Goal: Task Accomplishment & Management: Manage account settings

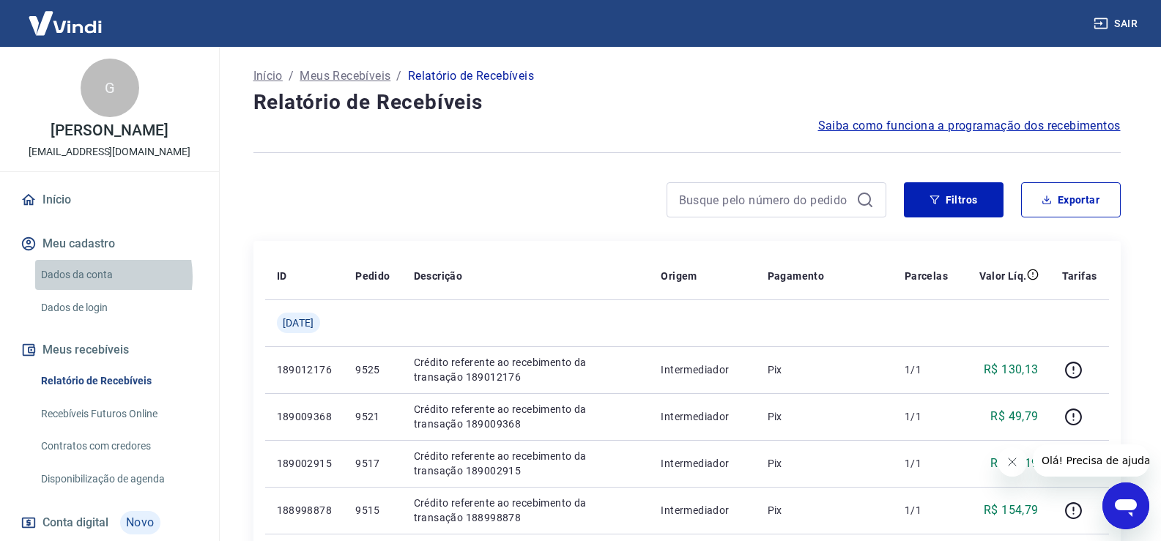
click at [86, 277] on link "Dados da conta" at bounding box center [118, 275] width 166 height 30
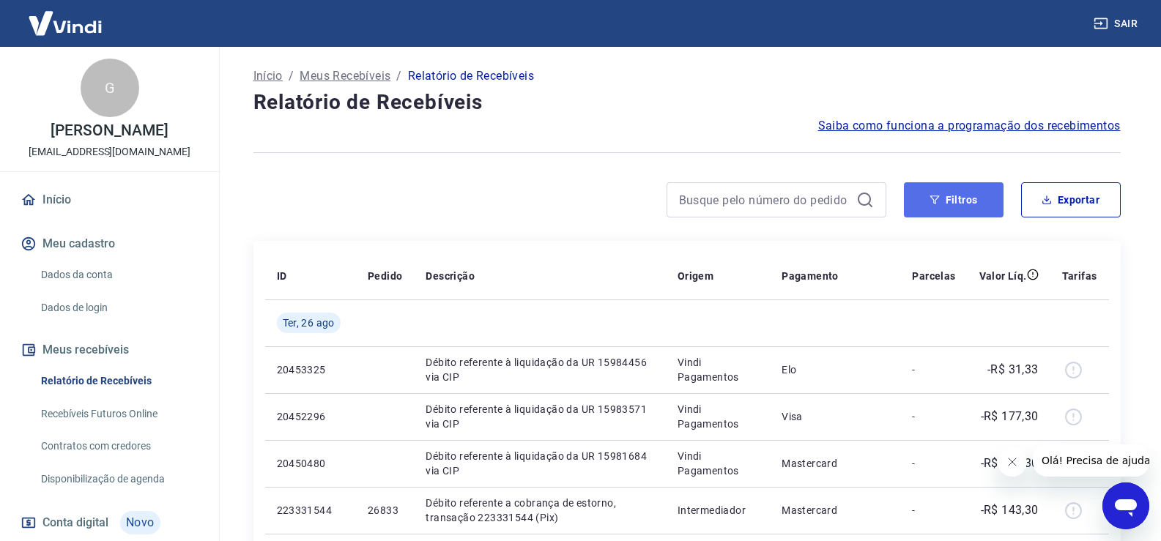
click at [937, 199] on icon "button" at bounding box center [935, 200] width 10 height 9
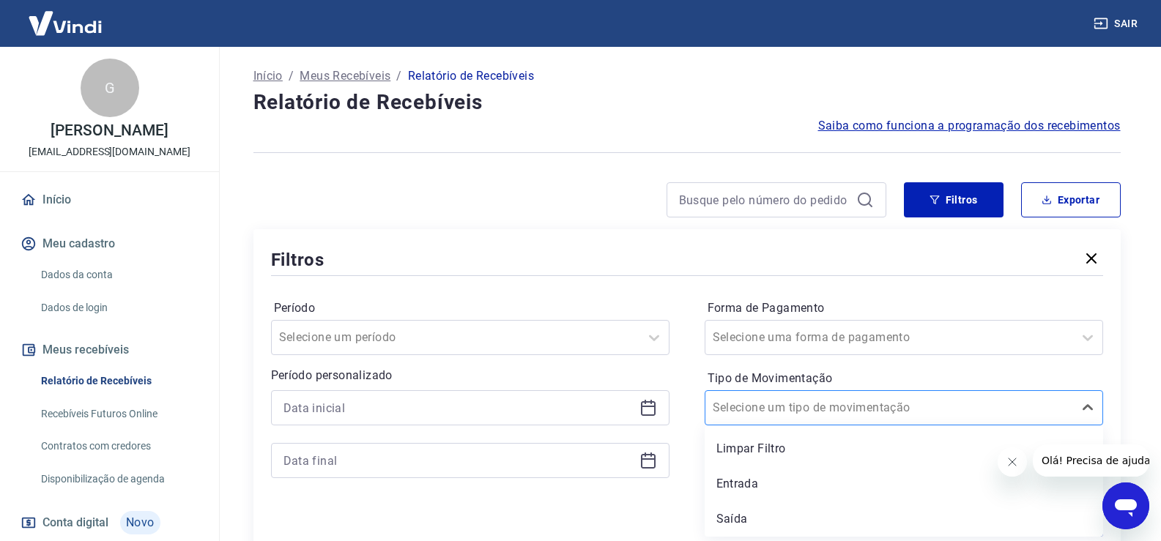
click at [795, 407] on input "Tipo de Movimentação" at bounding box center [787, 408] width 148 height 18
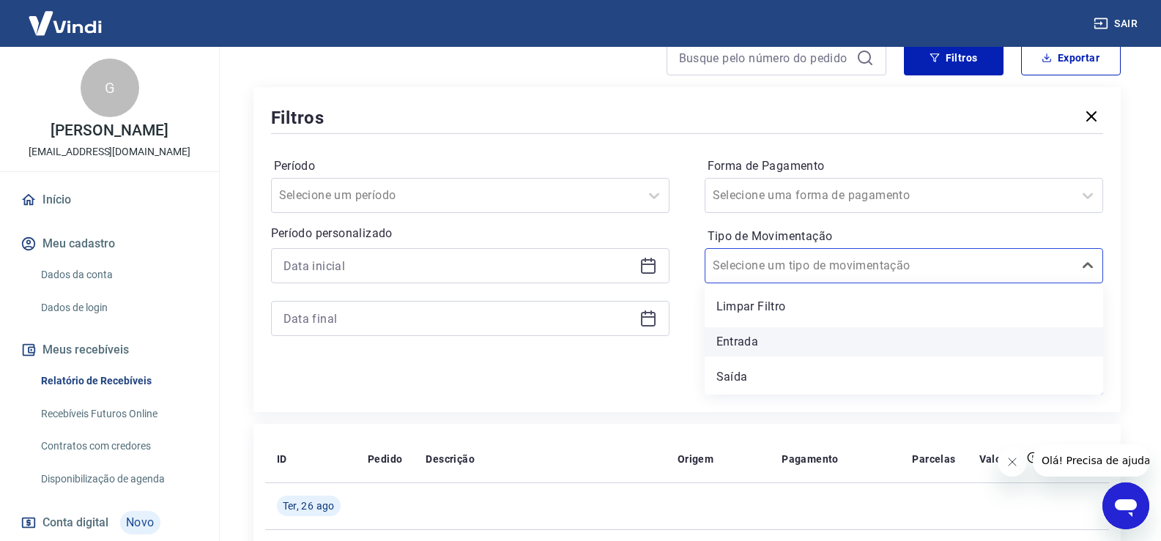
scroll to position [147, 0]
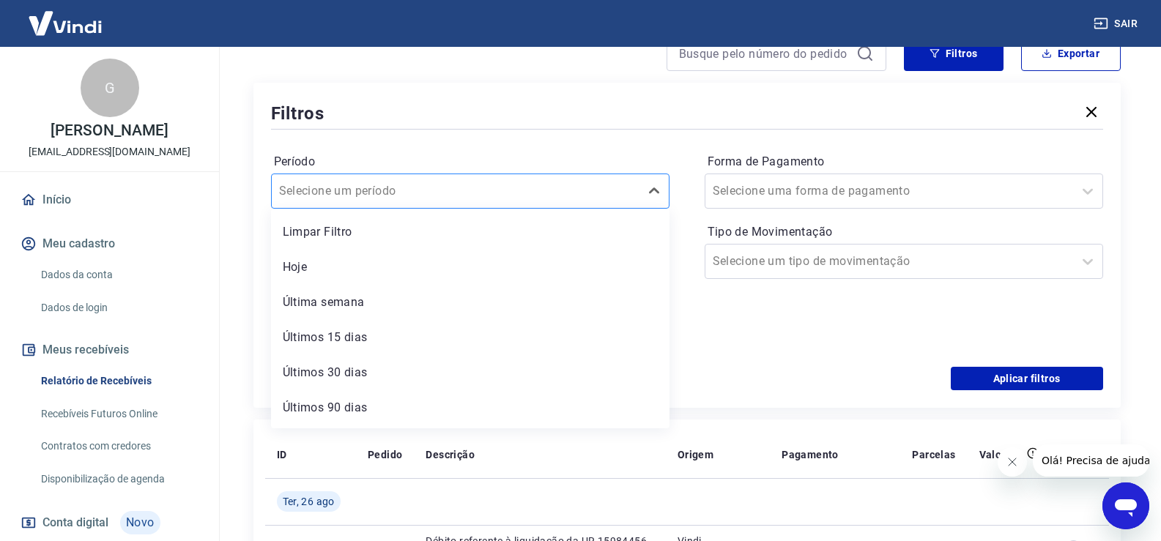
click at [375, 187] on input "Período" at bounding box center [353, 191] width 148 height 18
click at [758, 204] on div "Selecione uma forma de pagamento" at bounding box center [904, 191] width 399 height 35
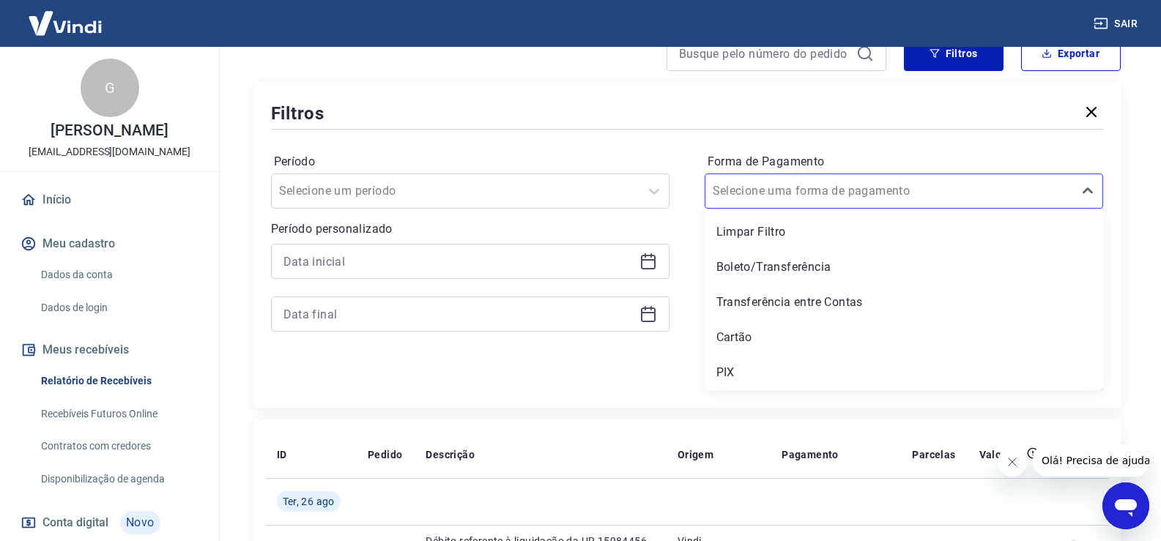
drag, startPoint x: 774, startPoint y: 306, endPoint x: 541, endPoint y: 363, distance: 240.6
click at [774, 306] on div "Transferência entre Contas" at bounding box center [904, 302] width 399 height 29
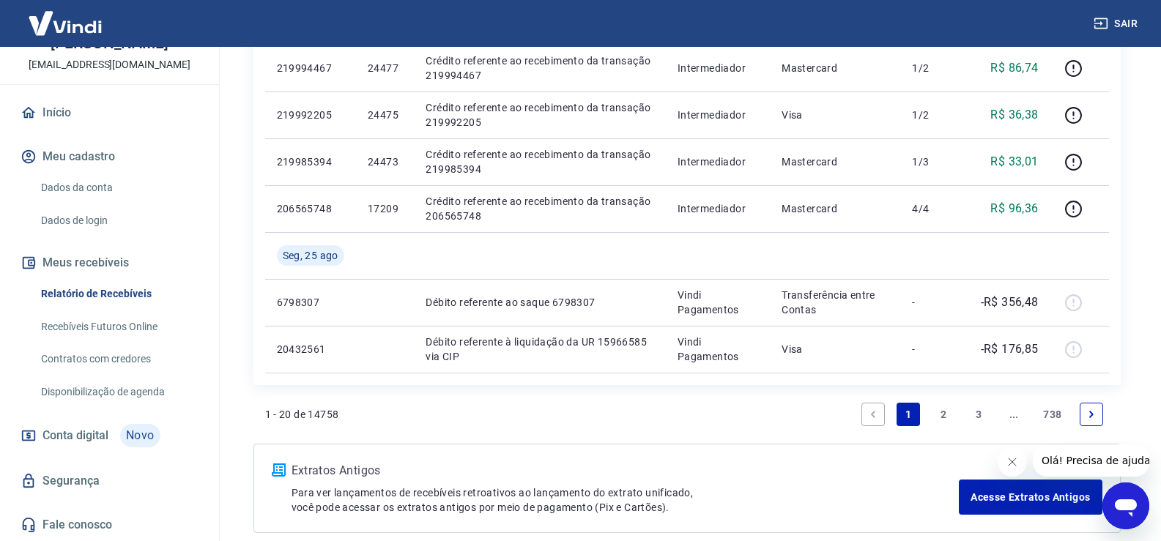
scroll to position [1319, 0]
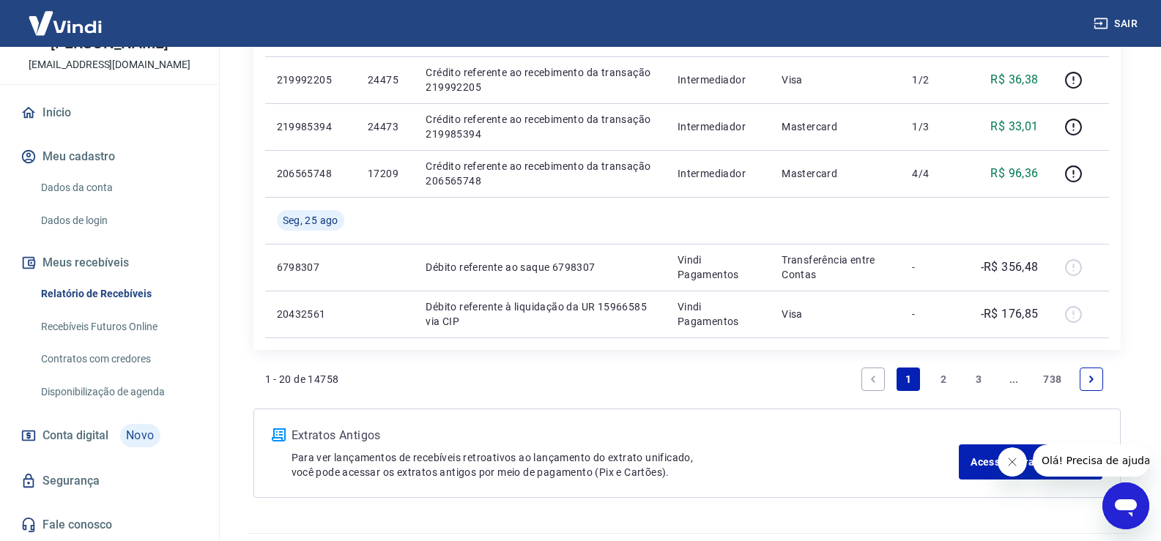
drag, startPoint x: 219, startPoint y: 454, endPoint x: 259, endPoint y: 222, distance: 235.6
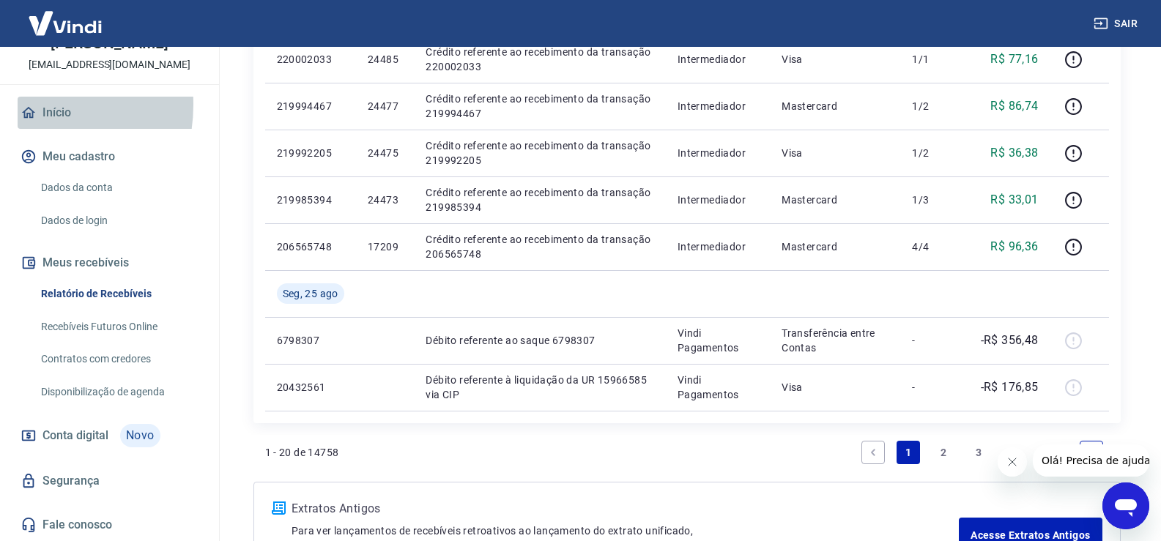
click at [25, 105] on icon at bounding box center [29, 113] width 16 height 16
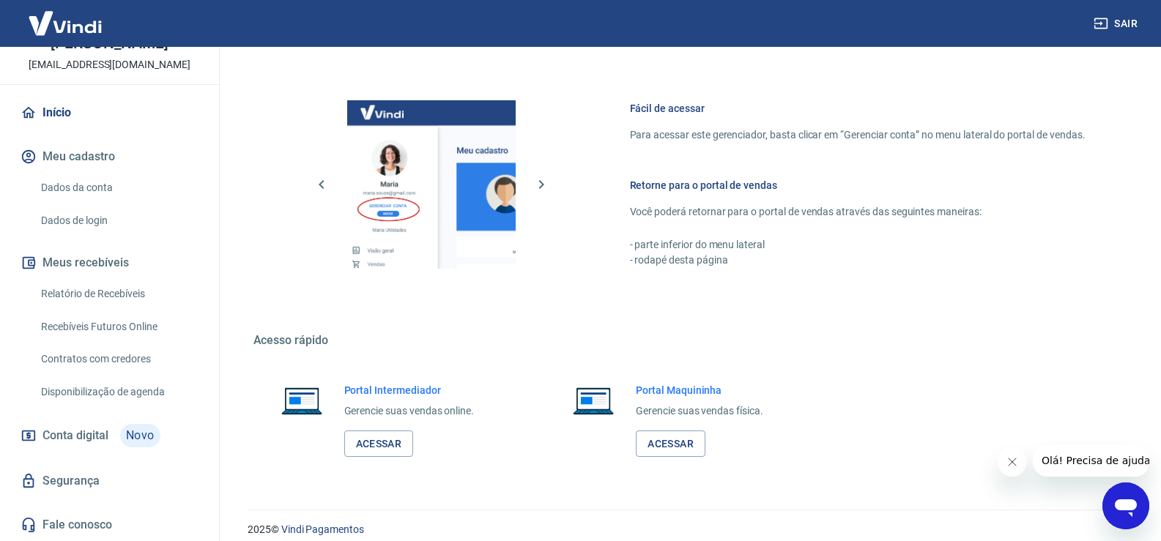
scroll to position [752, 0]
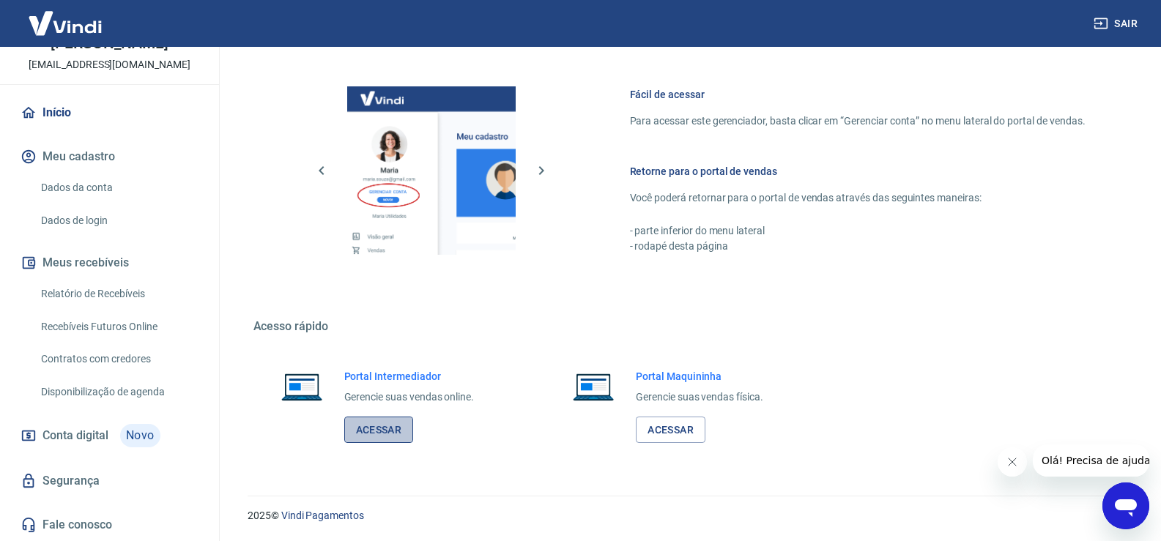
click at [402, 429] on link "Acessar" at bounding box center [379, 430] width 70 height 27
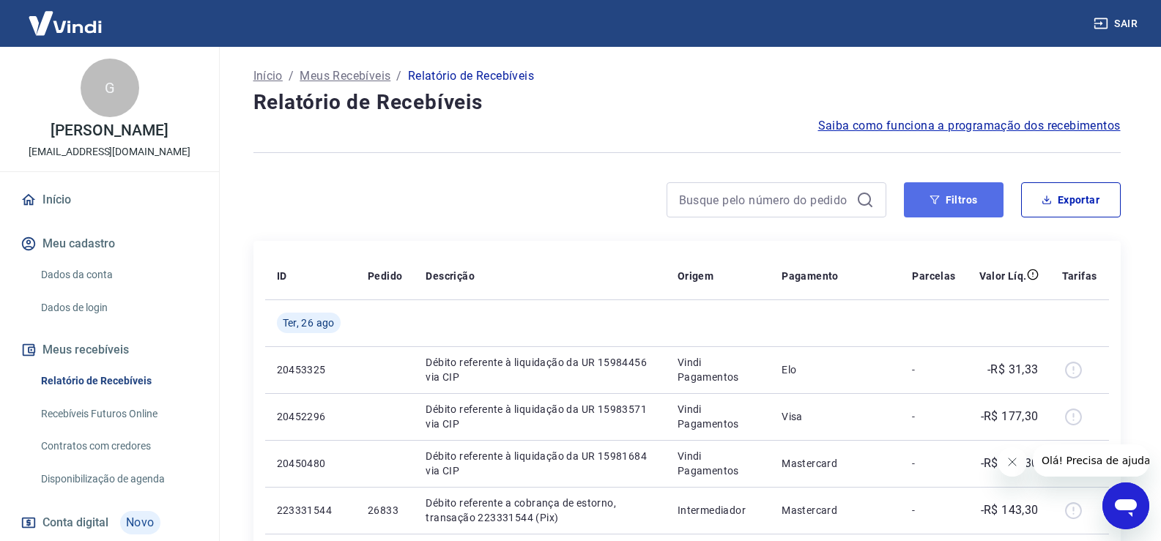
click at [951, 207] on button "Filtros" at bounding box center [954, 199] width 100 height 35
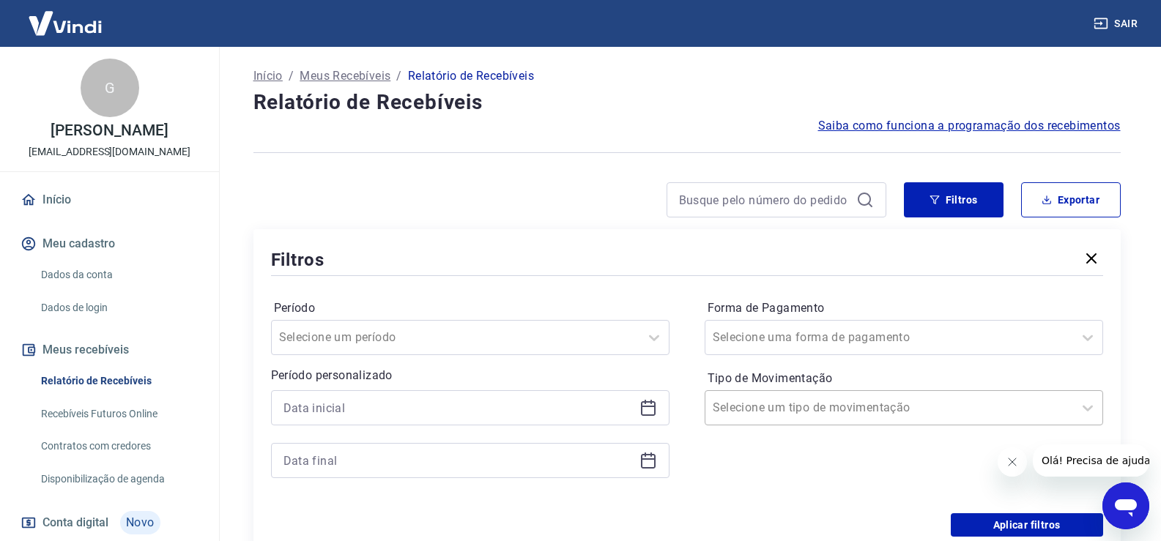
click at [807, 410] on input "Tipo de Movimentação" at bounding box center [787, 408] width 148 height 18
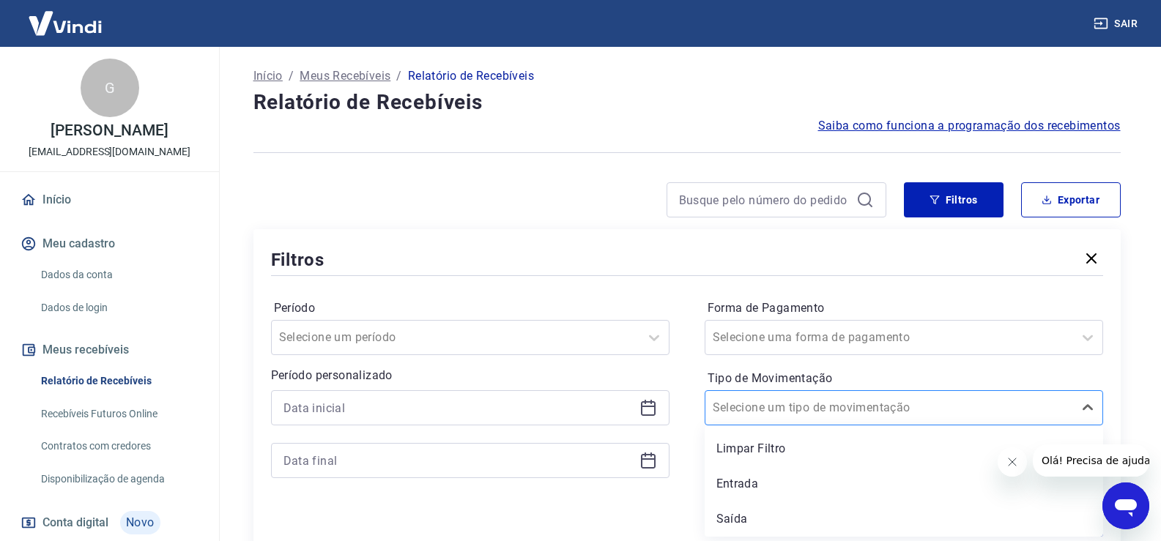
click at [807, 410] on input "Tipo de Movimentação" at bounding box center [787, 408] width 148 height 18
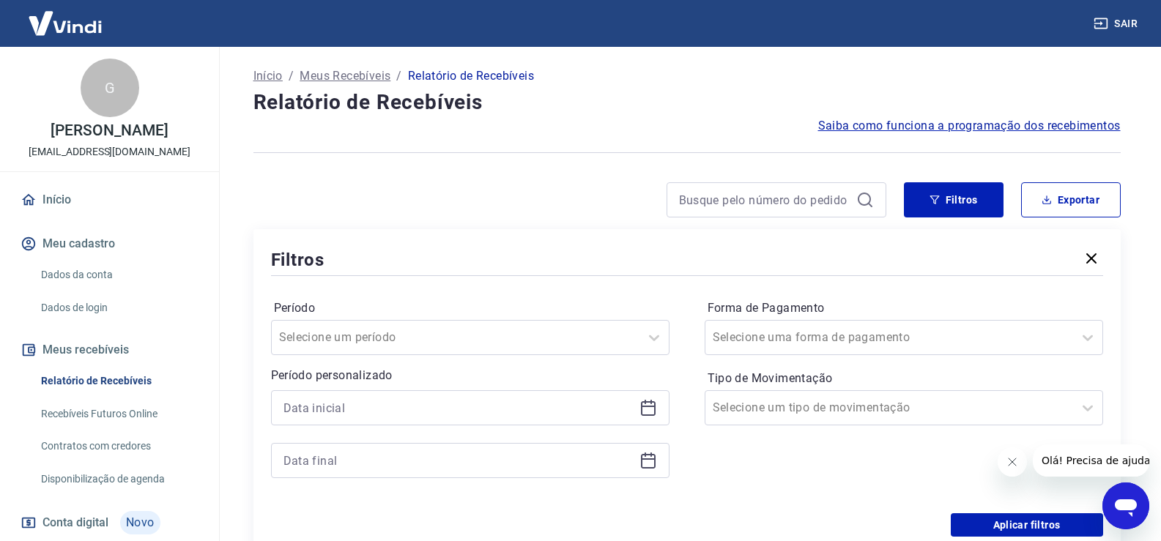
click at [637, 408] on div at bounding box center [470, 408] width 399 height 35
click at [647, 408] on icon at bounding box center [649, 408] width 18 height 18
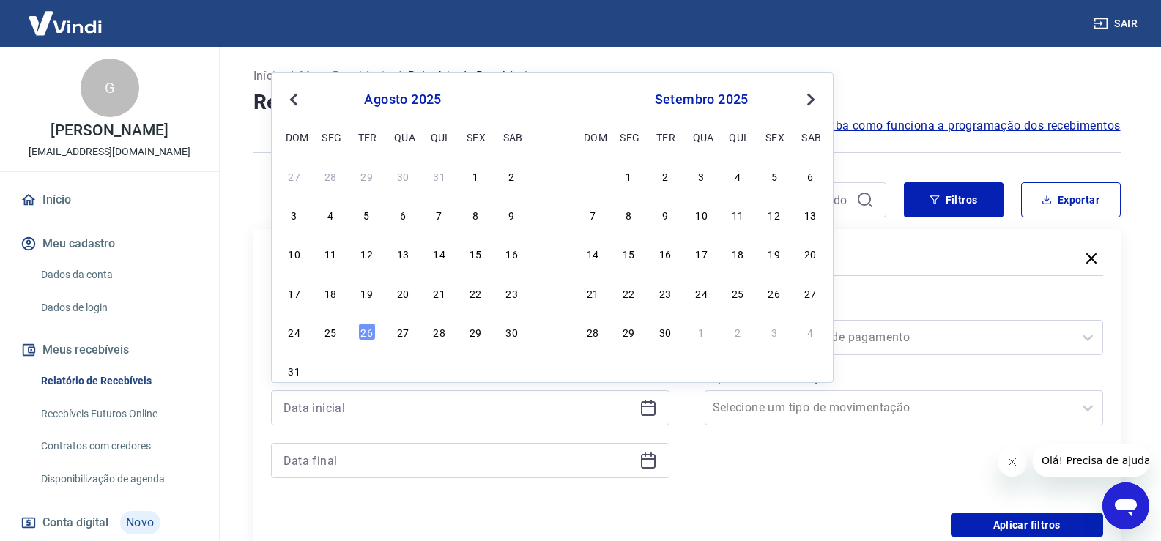
click at [290, 96] on button "Previous Month" at bounding box center [294, 100] width 18 height 18
click at [290, 97] on button "Previous Month" at bounding box center [294, 100] width 18 height 18
click at [371, 177] on div "1" at bounding box center [367, 176] width 18 height 18
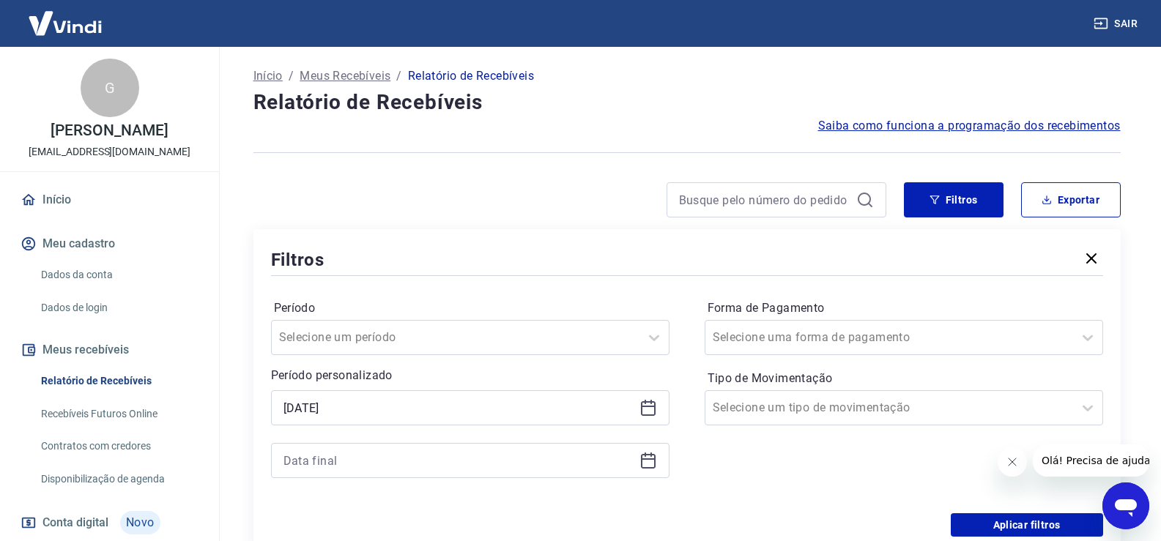
type input "01/04/2025"
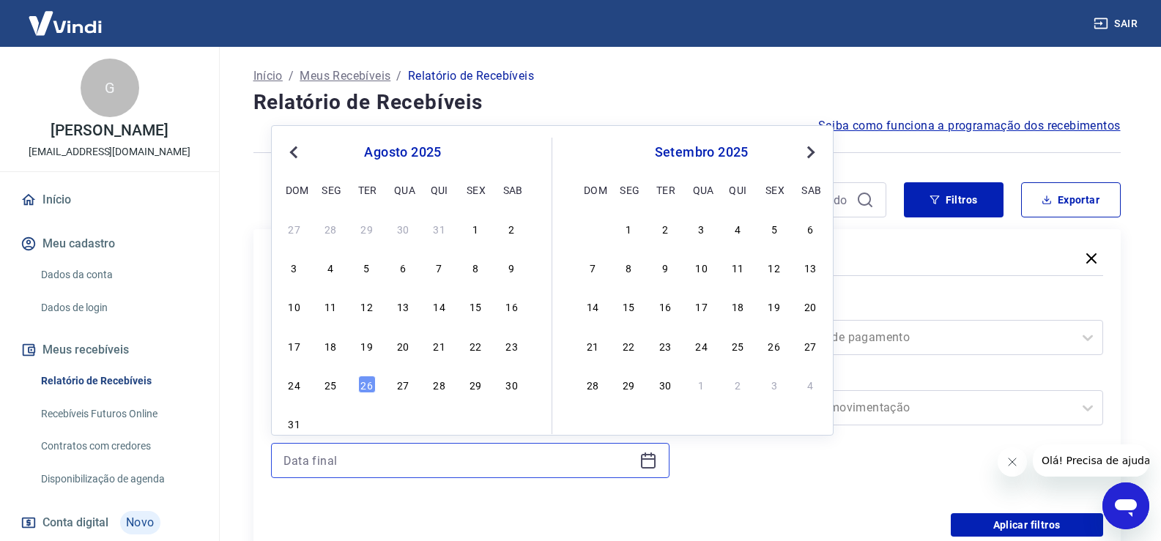
click at [359, 465] on input at bounding box center [459, 461] width 350 height 22
click at [295, 150] on span "Previous Month" at bounding box center [295, 152] width 0 height 17
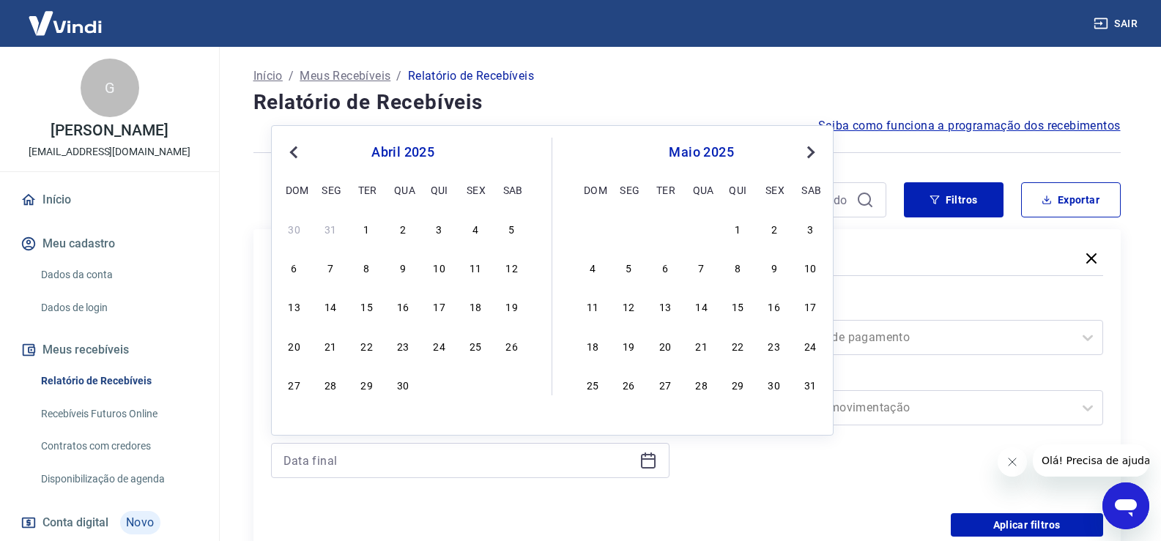
click at [295, 150] on span "Previous Month" at bounding box center [295, 152] width 0 height 17
click at [402, 229] on div "1" at bounding box center [403, 229] width 18 height 18
type input "01/01/2025"
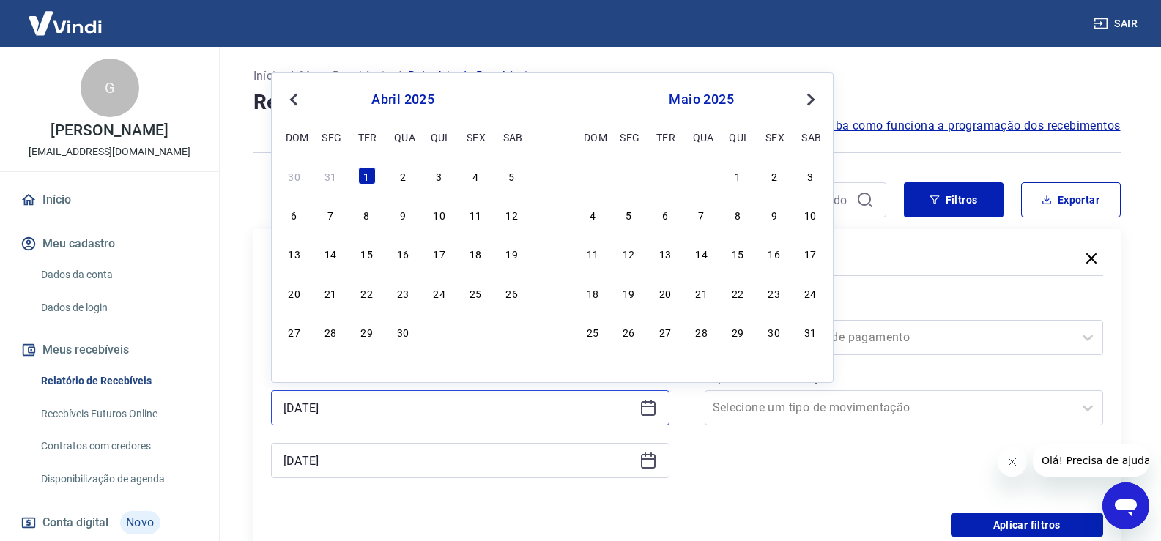
click at [319, 406] on input "01/04/2025" at bounding box center [459, 408] width 350 height 22
click at [308, 406] on input "01/04/2025" at bounding box center [459, 408] width 350 height 22
type input "01/01/2025"
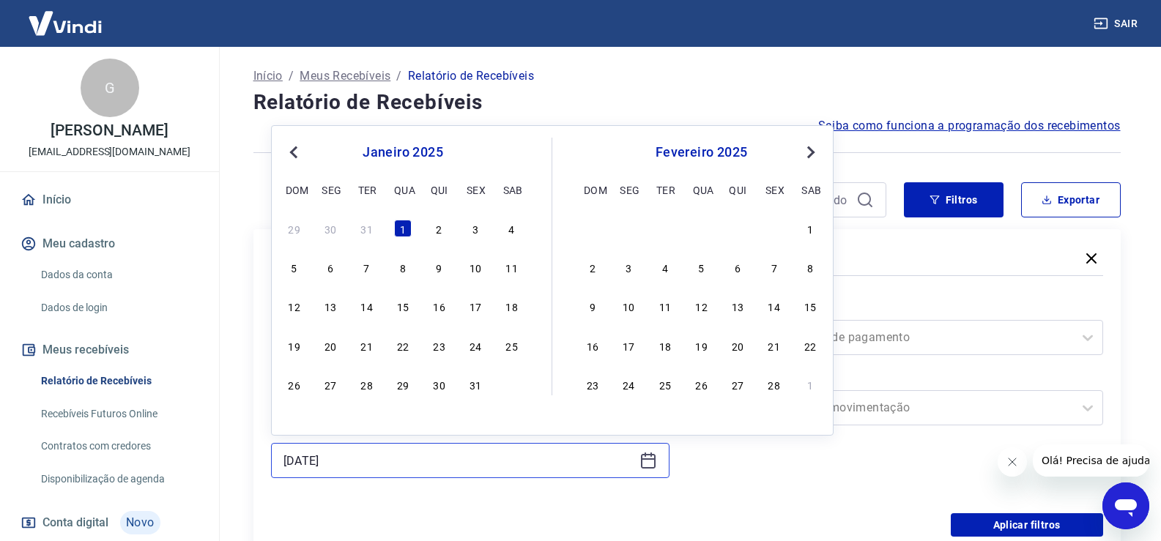
click at [293, 463] on input "01/01/2025" at bounding box center [459, 461] width 350 height 22
drag, startPoint x: 350, startPoint y: 466, endPoint x: 235, endPoint y: 470, distance: 114.4
type input "31/01/2025"
click at [734, 487] on div "Forma de Pagamento Selecione uma forma de pagamento Tipo de Movimentação Seleci…" at bounding box center [904, 396] width 399 height 199
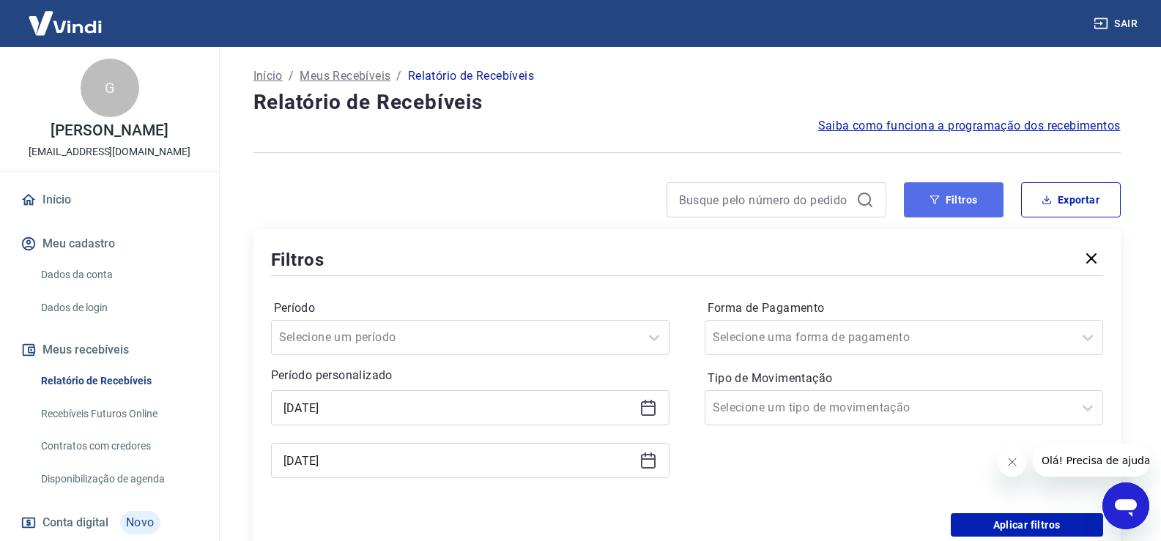
click at [988, 198] on button "Filtros" at bounding box center [954, 199] width 100 height 35
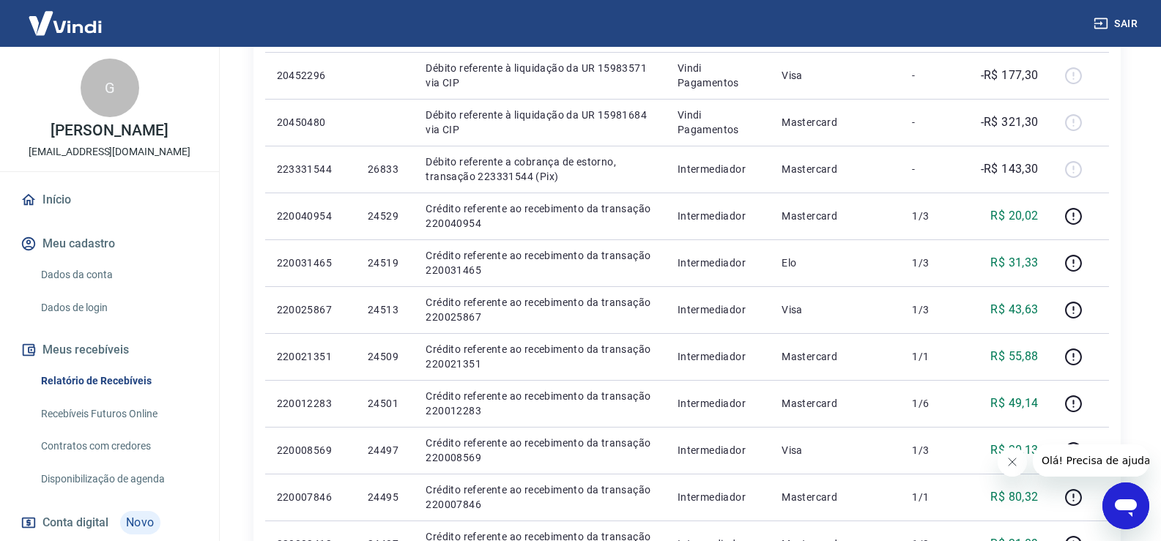
scroll to position [366, 0]
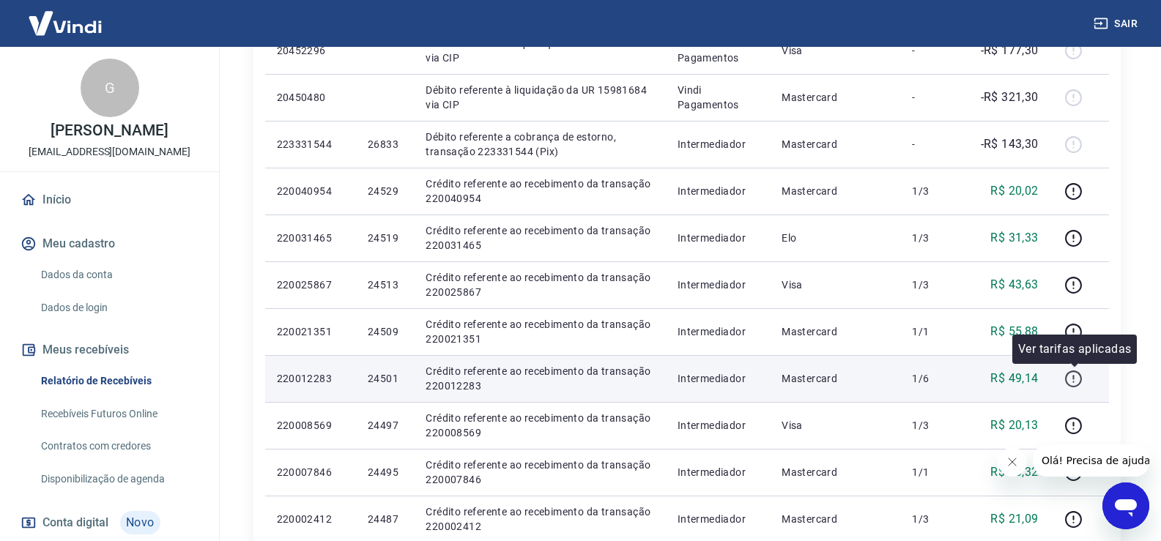
click at [1076, 385] on icon "button" at bounding box center [1074, 379] width 18 height 18
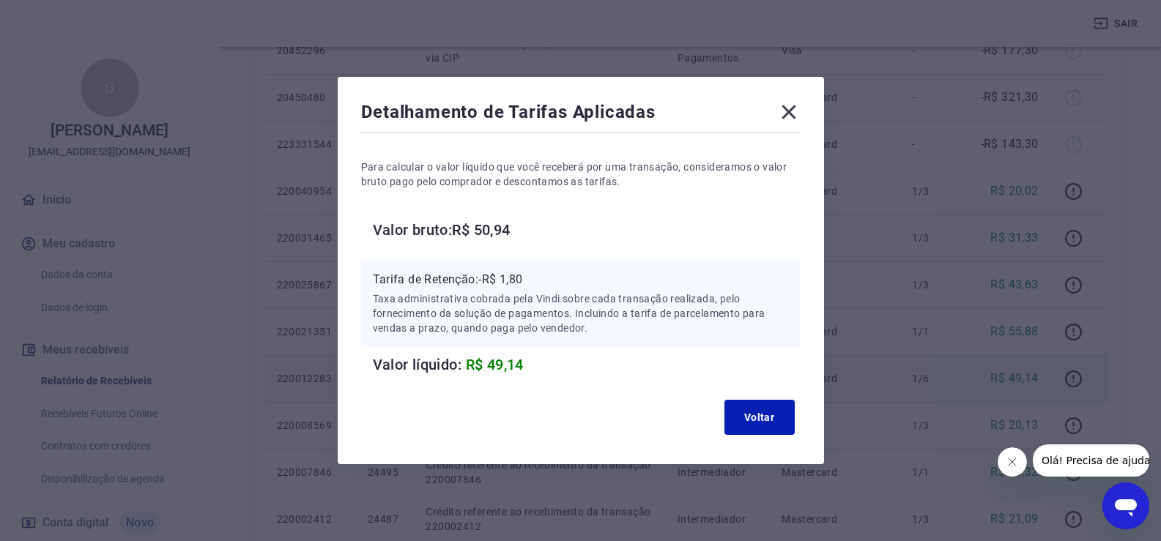
click at [794, 111] on icon at bounding box center [789, 113] width 14 height 14
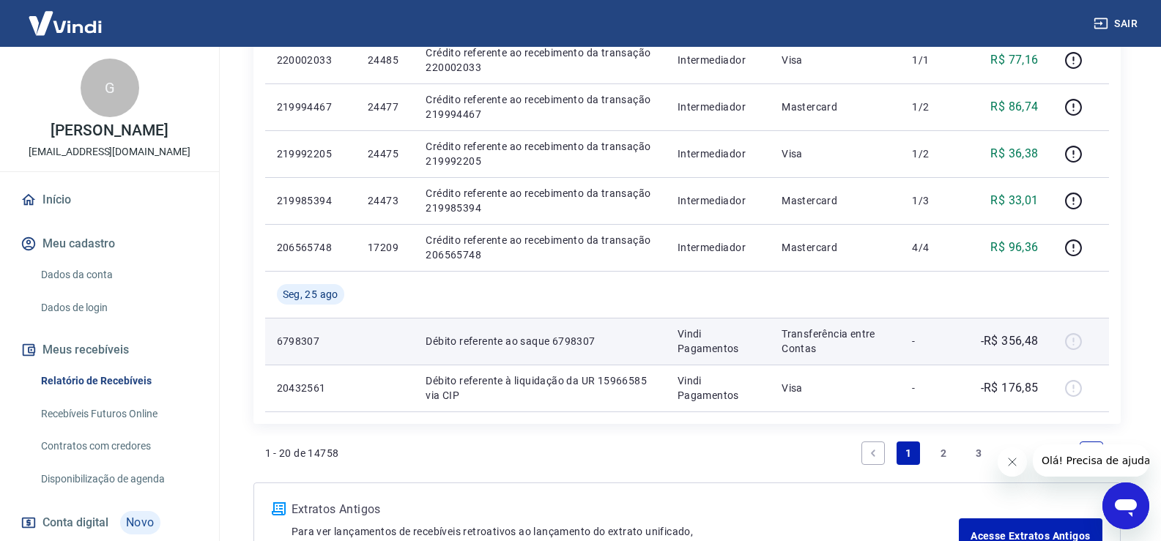
scroll to position [953, 0]
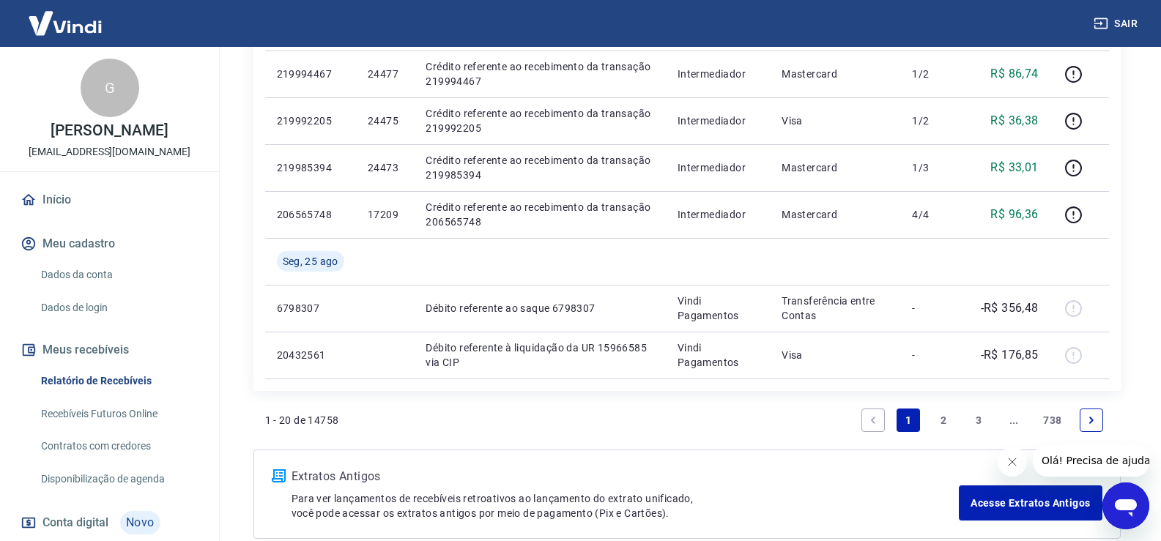
click at [946, 421] on link "2" at bounding box center [943, 420] width 23 height 23
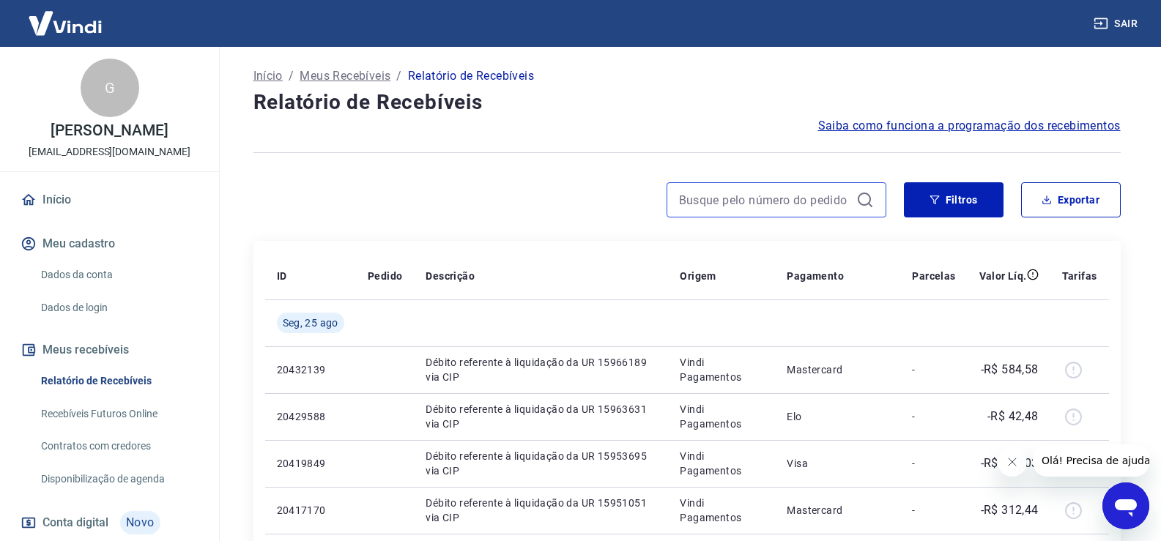
click at [725, 193] on input at bounding box center [764, 200] width 171 height 22
click at [712, 195] on input "6145" at bounding box center [764, 200] width 171 height 22
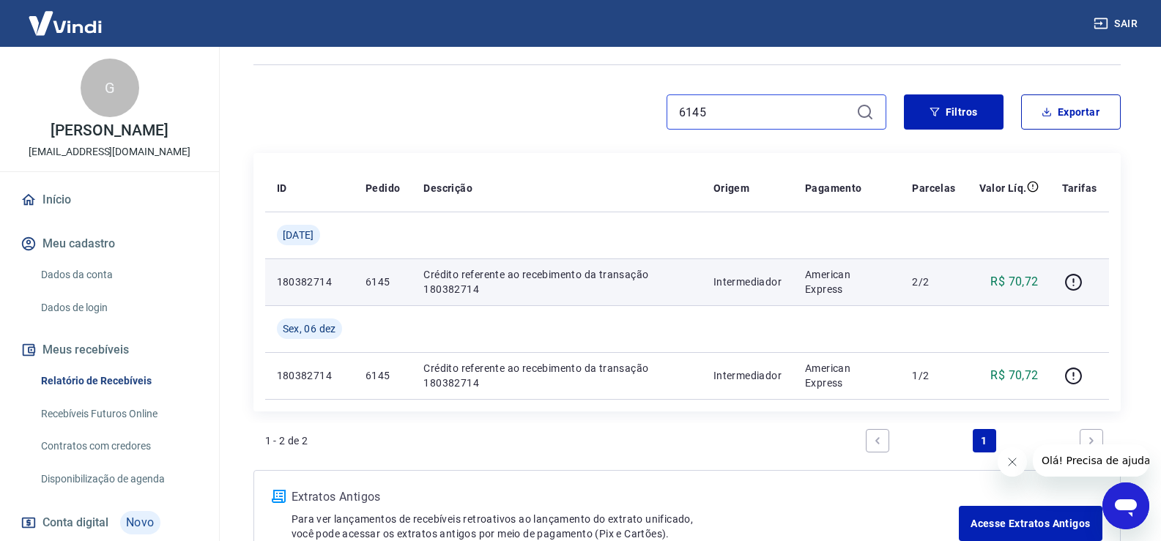
scroll to position [114, 0]
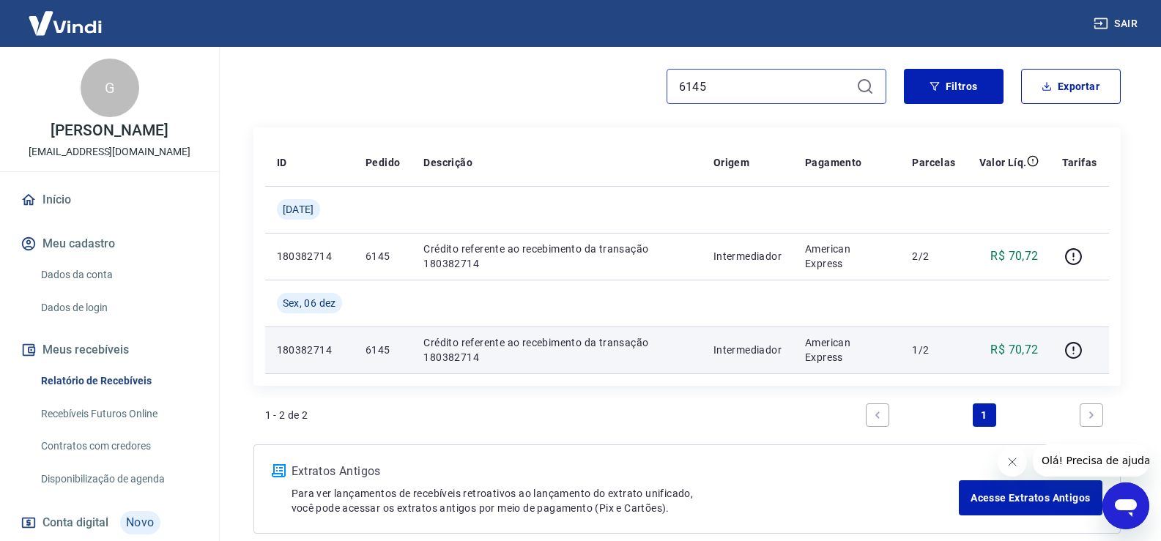
type input "6145"
click at [814, 355] on p "American Express" at bounding box center [847, 350] width 84 height 29
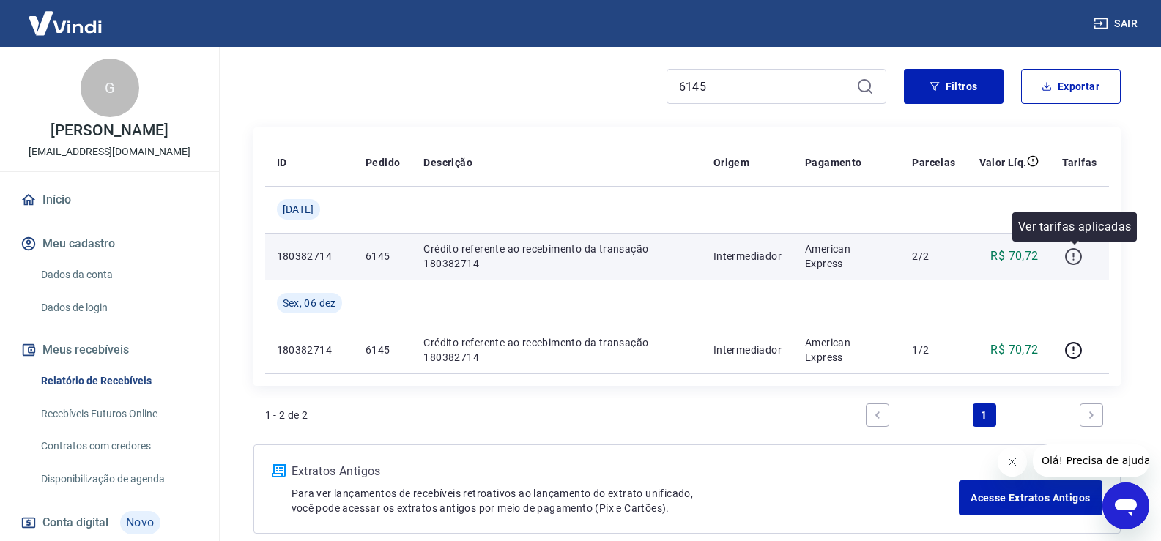
click at [1076, 259] on icon "button" at bounding box center [1074, 257] width 18 height 18
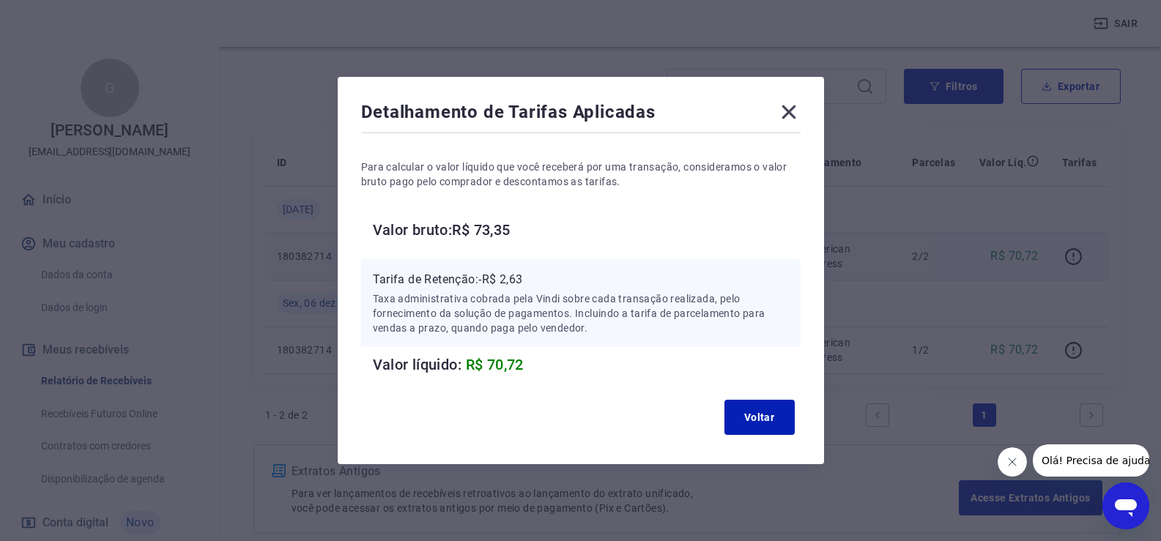
click at [790, 114] on icon at bounding box center [788, 111] width 23 height 23
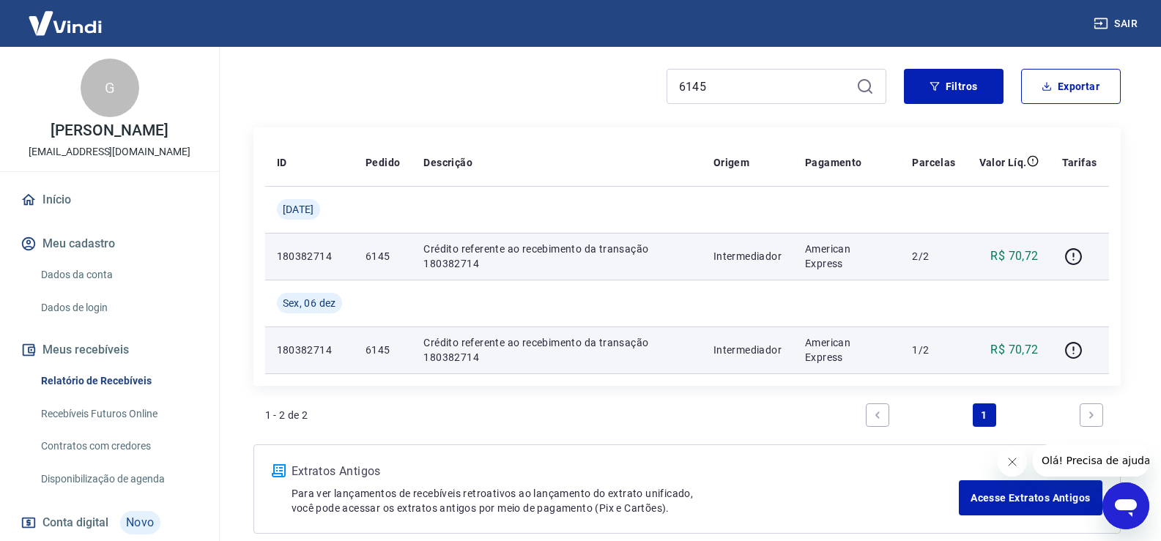
scroll to position [187, 0]
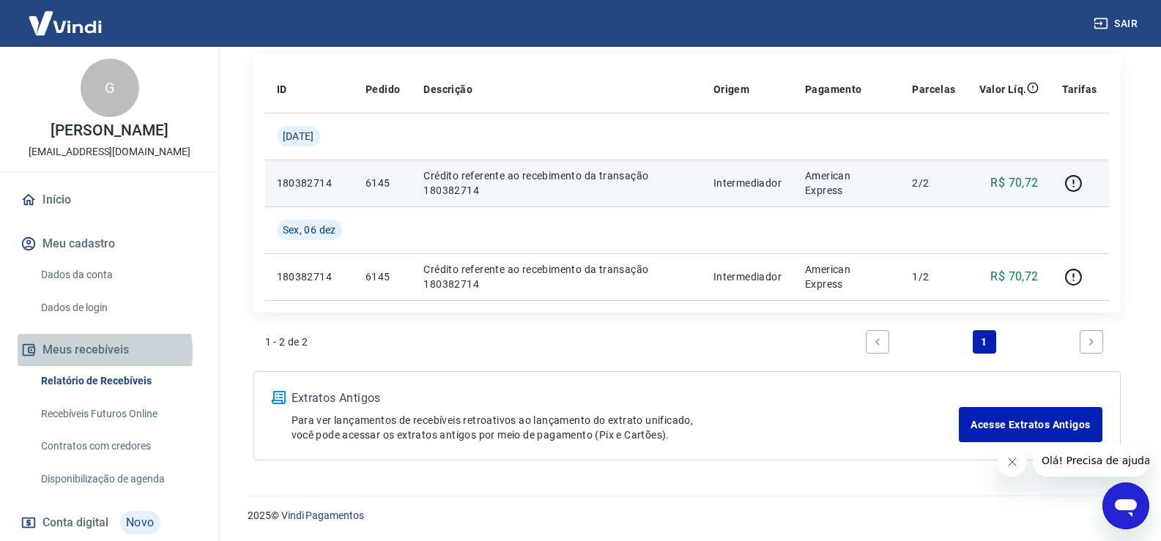
click at [83, 352] on button "Meus recebíveis" at bounding box center [110, 350] width 184 height 32
click at [85, 352] on button "Meus recebíveis" at bounding box center [110, 350] width 184 height 32
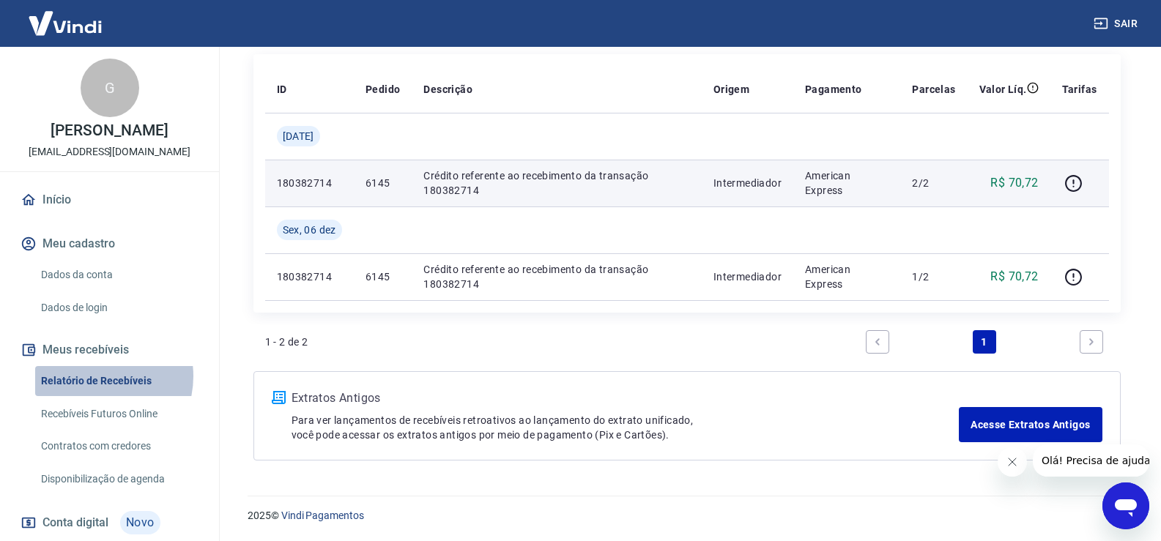
click at [94, 377] on link "Relatório de Recebíveis" at bounding box center [118, 381] width 166 height 30
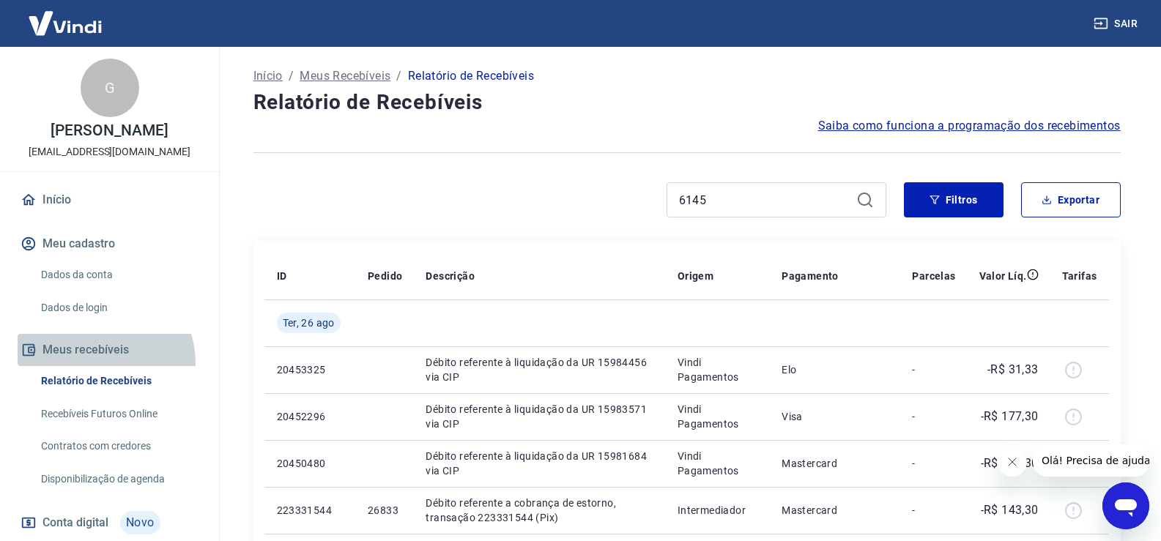
click at [95, 363] on button "Meus recebíveis" at bounding box center [110, 350] width 184 height 32
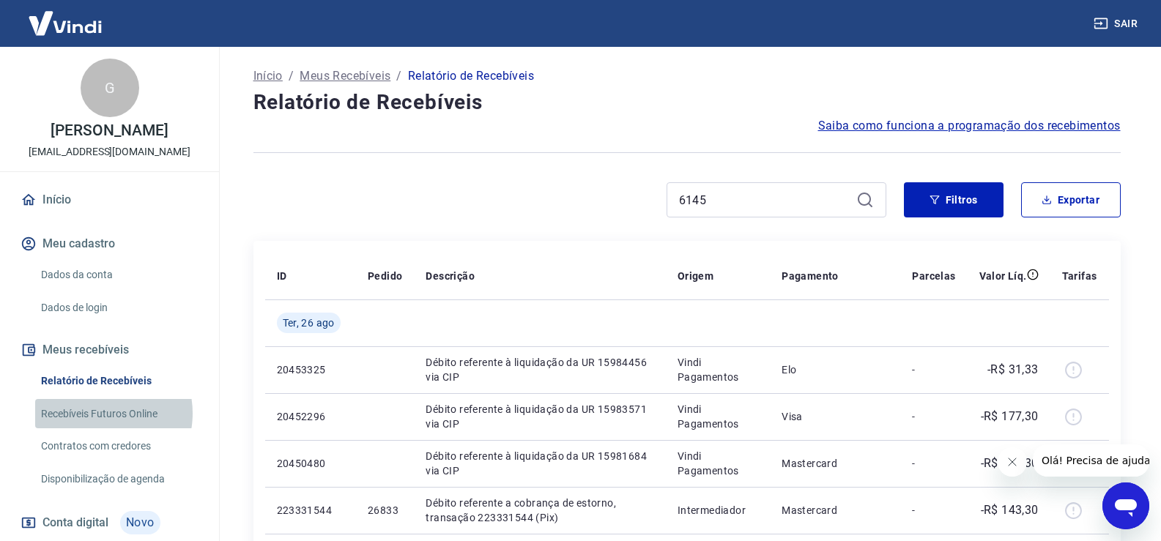
click at [95, 413] on link "Recebíveis Futuros Online" at bounding box center [118, 414] width 166 height 30
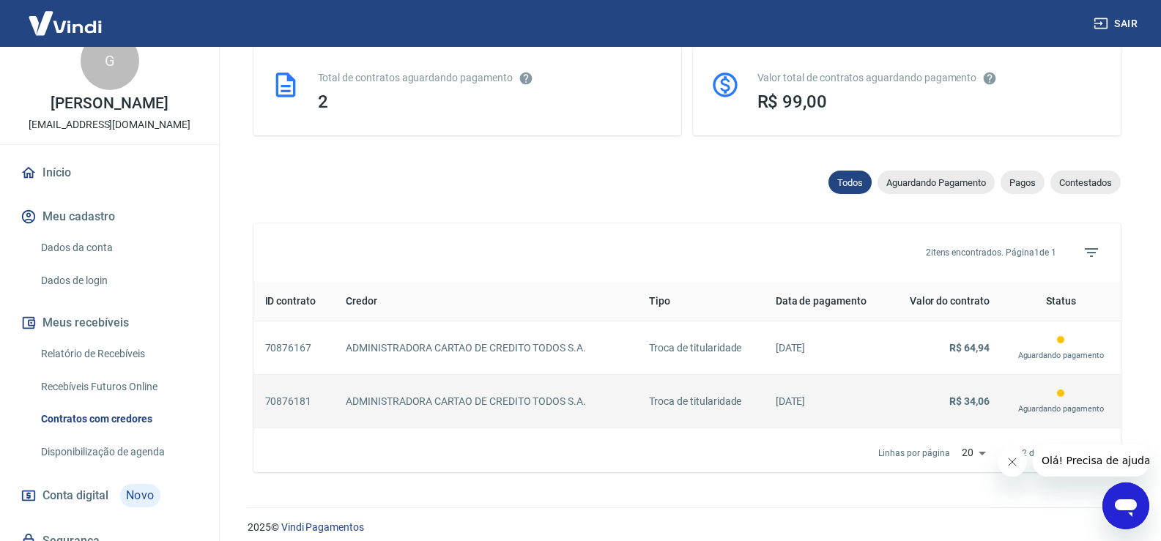
scroll to position [378, 0]
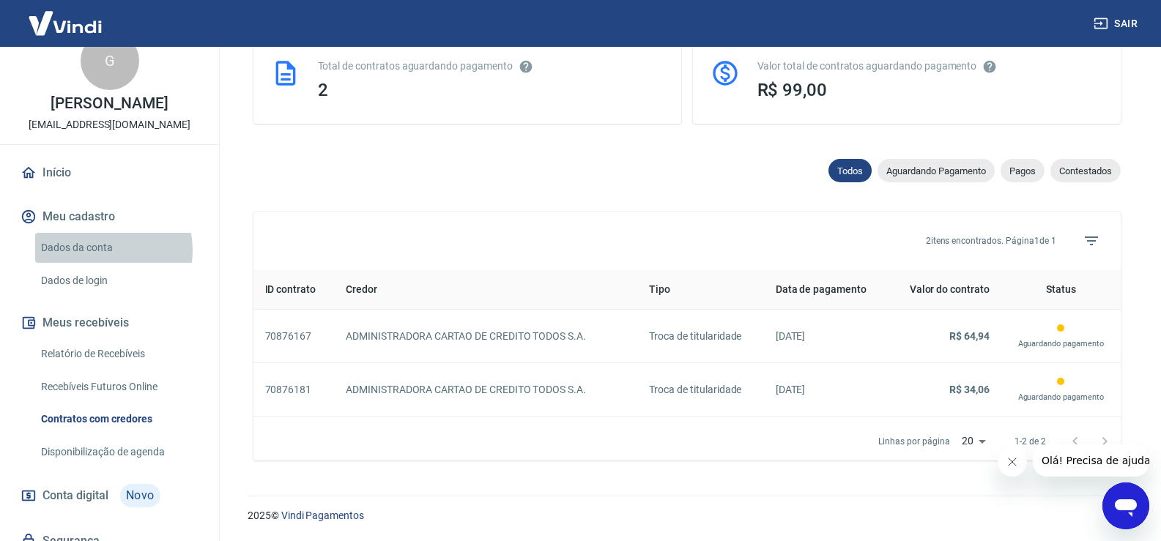
click at [93, 251] on link "Dados da conta" at bounding box center [118, 248] width 166 height 30
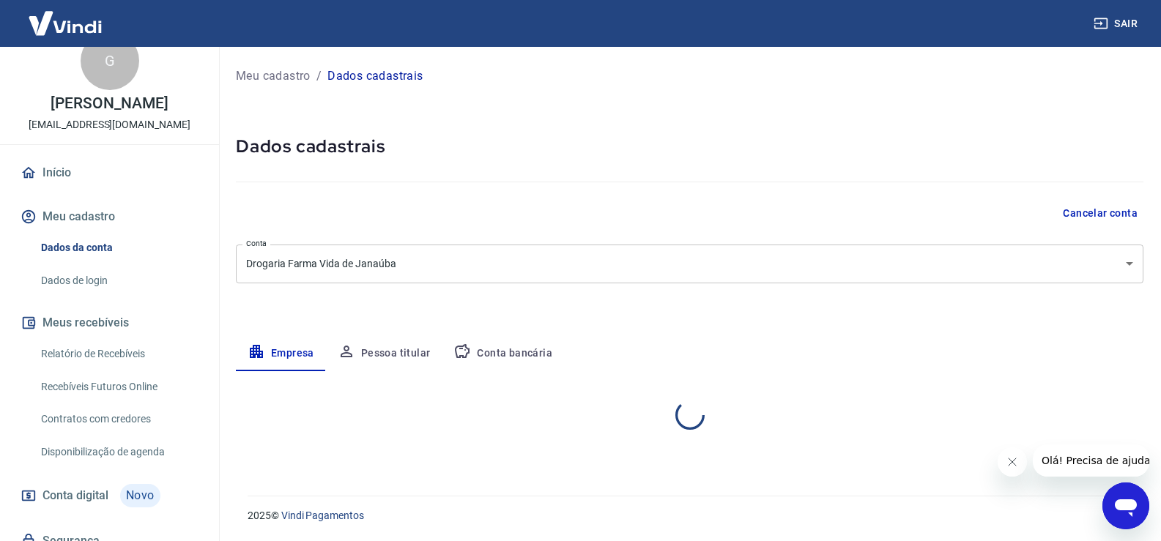
select select "MG"
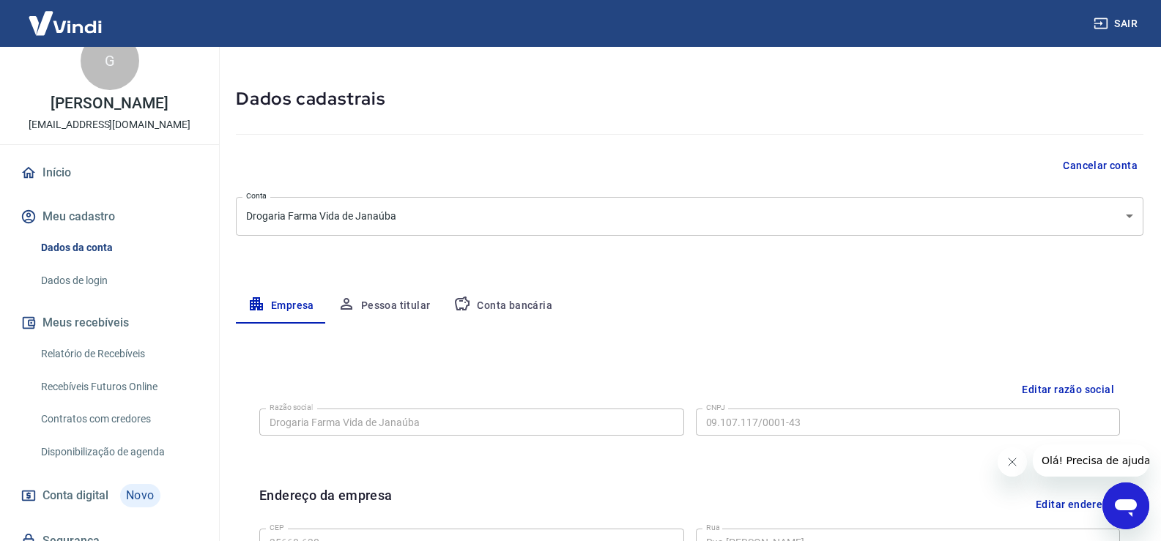
scroll to position [73, 0]
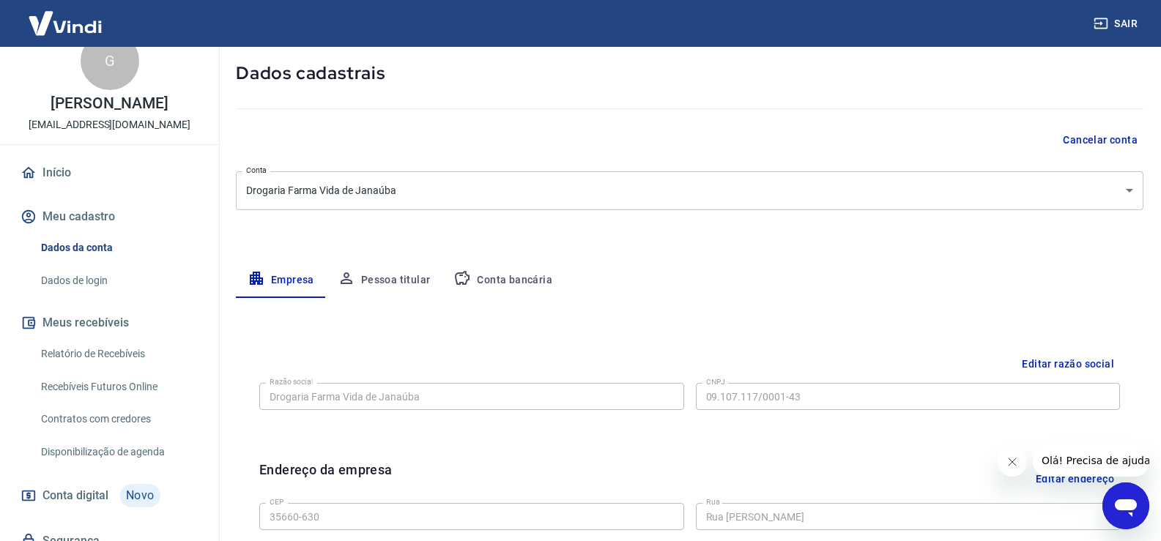
click at [393, 278] on button "Pessoa titular" at bounding box center [384, 280] width 117 height 35
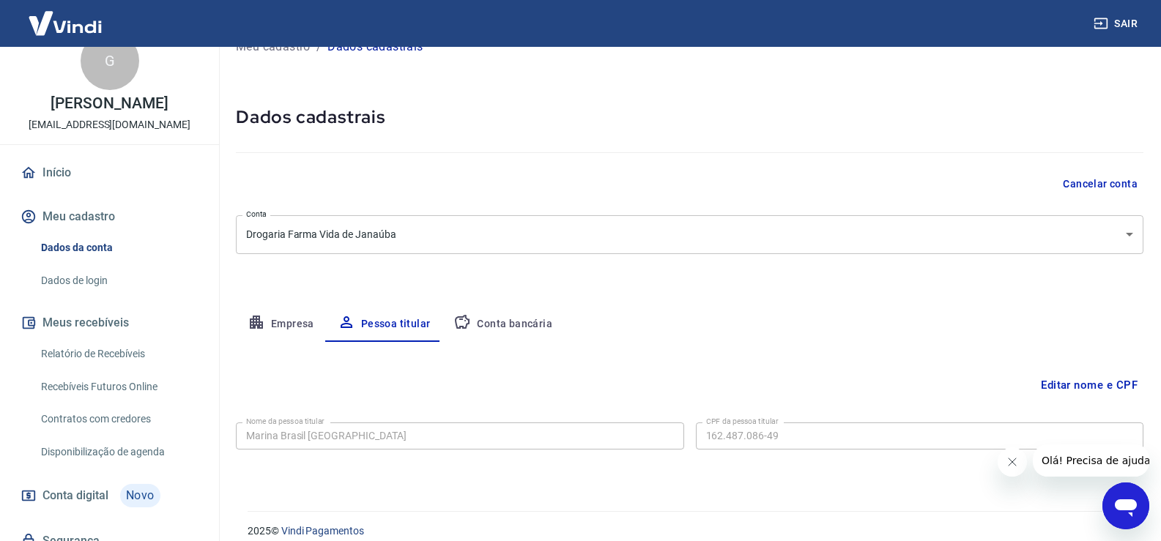
scroll to position [45, 0]
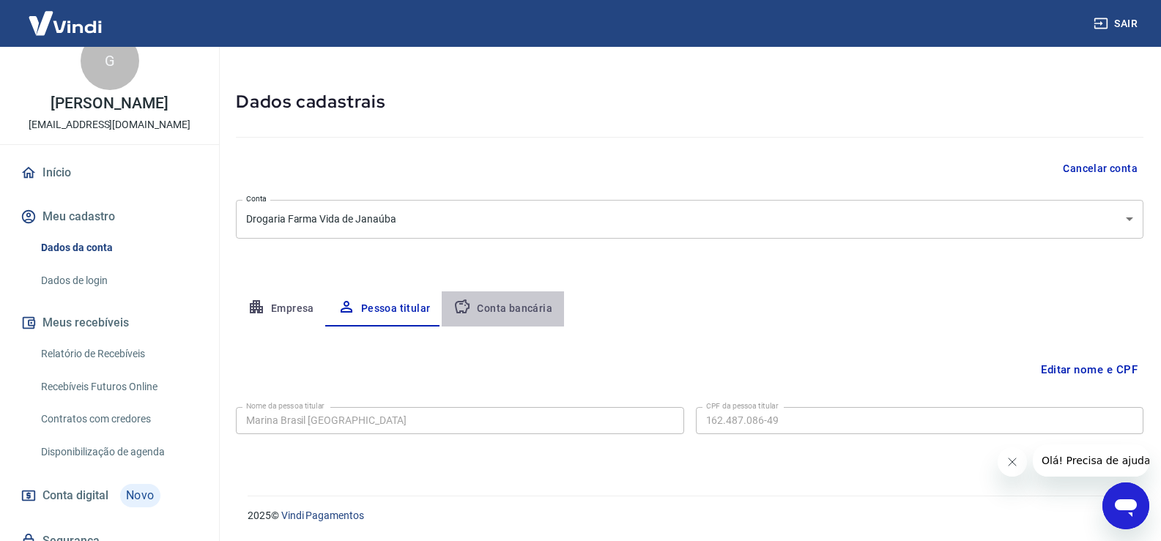
click at [509, 313] on button "Conta bancária" at bounding box center [503, 309] width 122 height 35
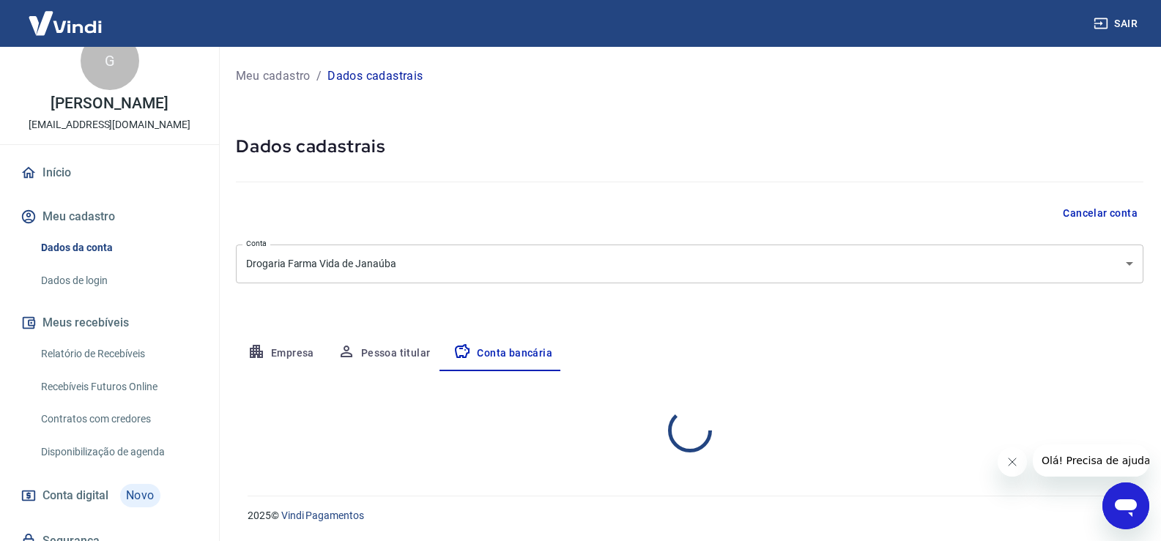
scroll to position [0, 0]
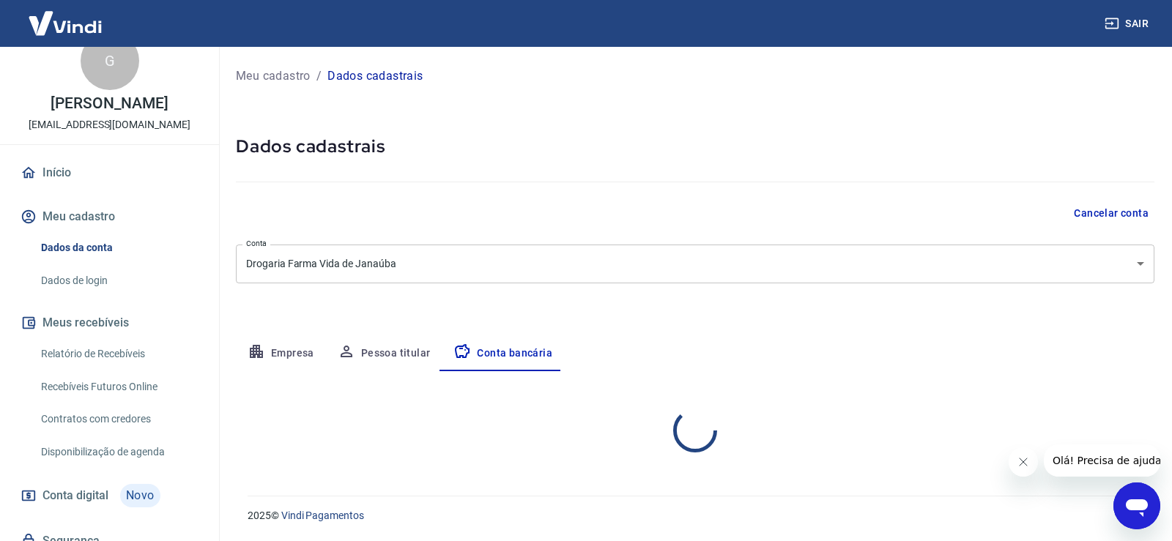
select select "1"
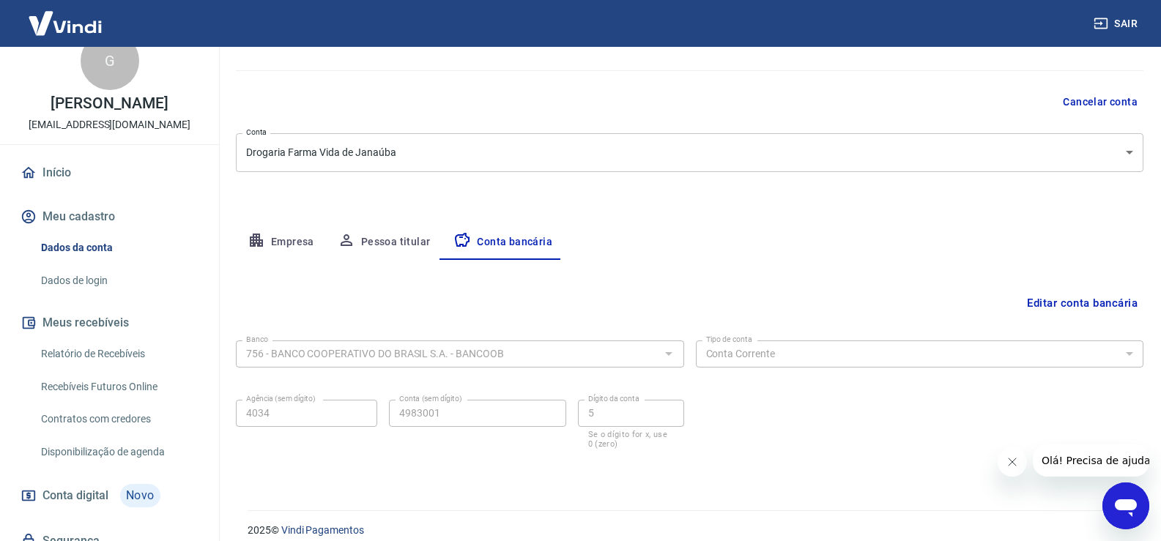
scroll to position [126, 0]
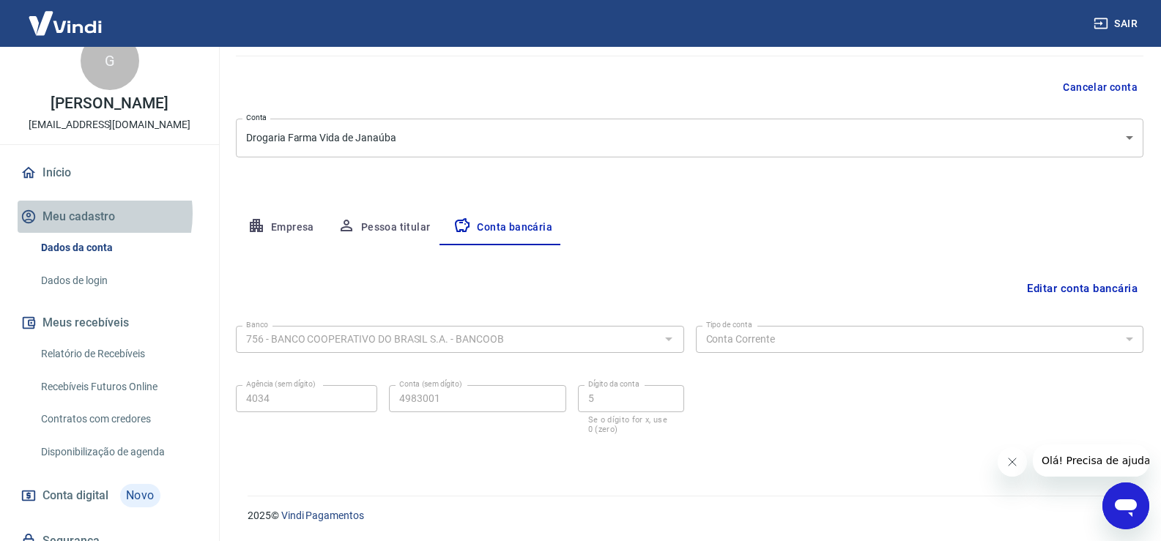
click at [74, 214] on button "Meu cadastro" at bounding box center [110, 217] width 184 height 32
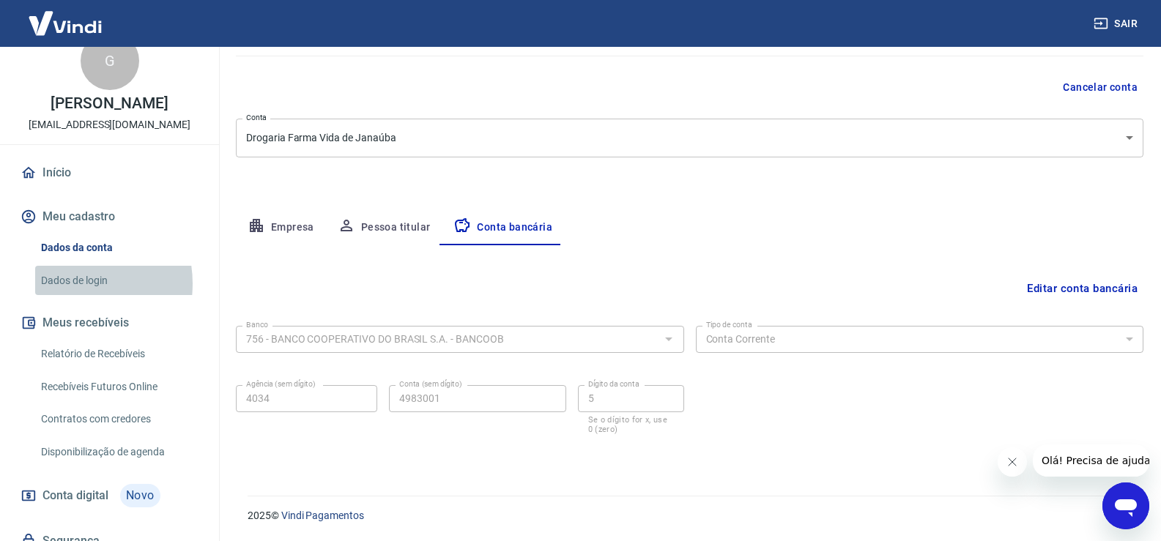
click at [67, 284] on link "Dados de login" at bounding box center [118, 281] width 166 height 30
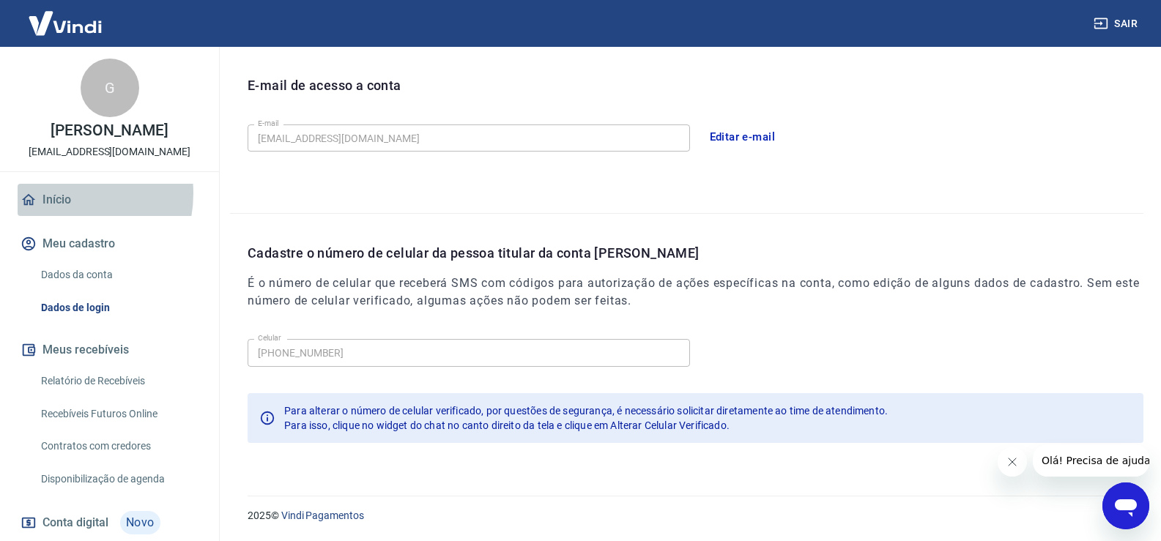
click at [59, 193] on link "Início" at bounding box center [110, 200] width 184 height 32
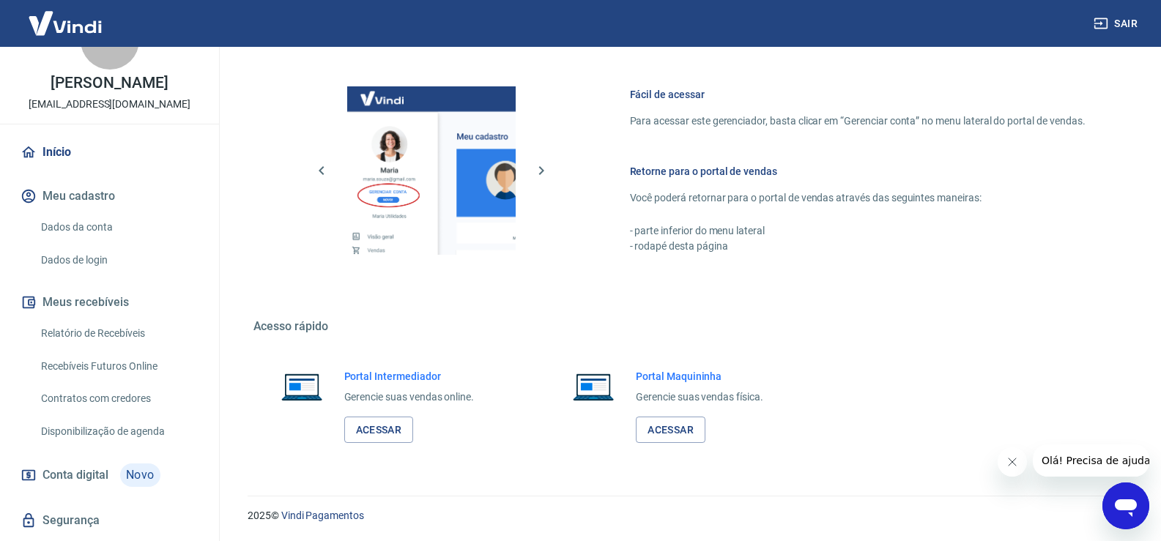
scroll to position [73, 0]
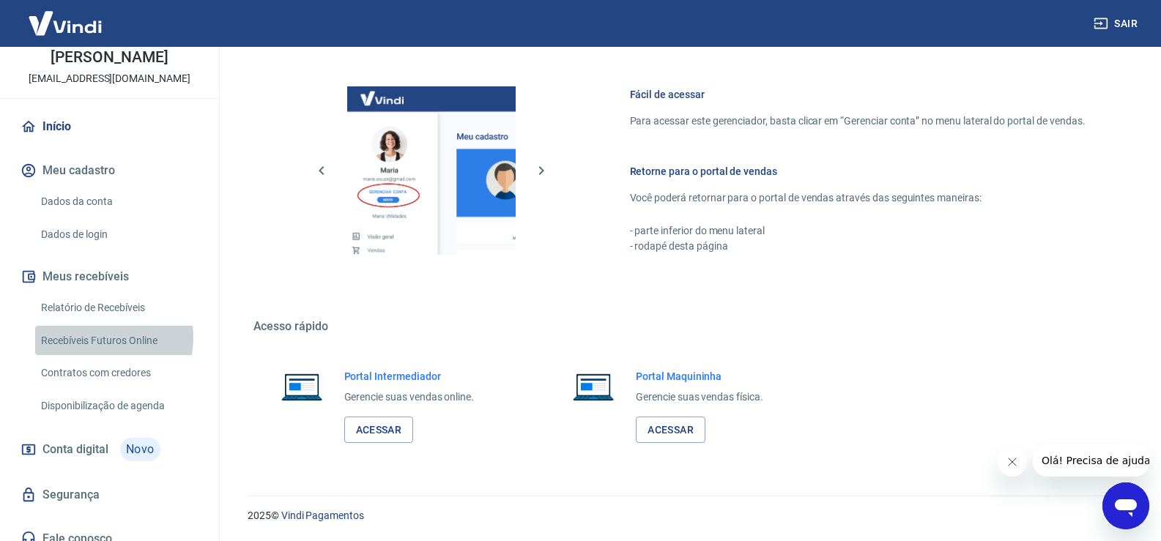
click at [96, 337] on link "Recebíveis Futuros Online" at bounding box center [118, 341] width 166 height 30
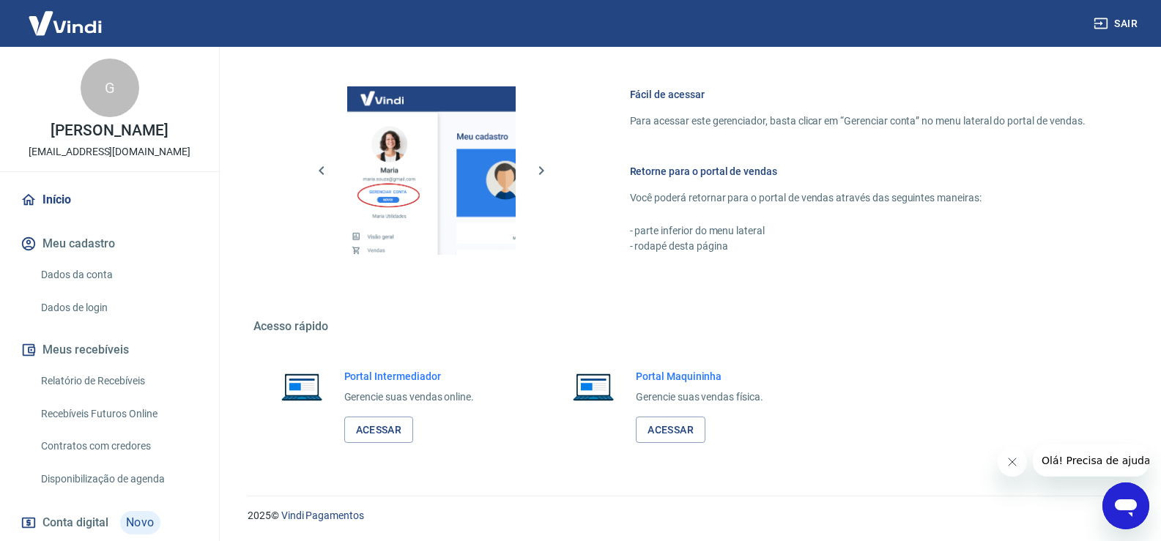
scroll to position [87, 0]
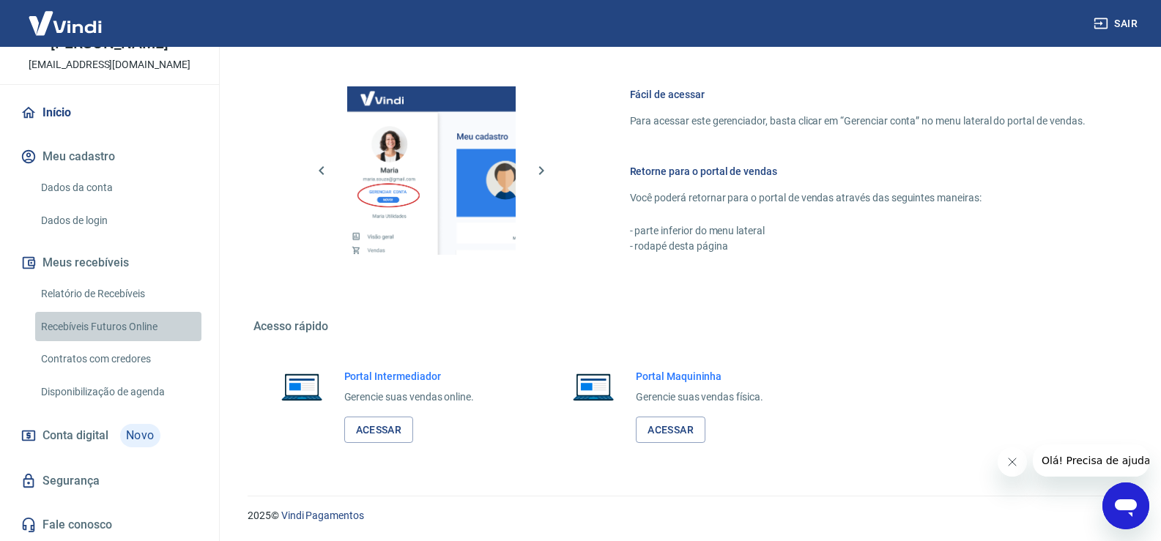
click at [149, 330] on link "Recebíveis Futuros Online" at bounding box center [118, 327] width 166 height 30
